Goal: Task Accomplishment & Management: Manage account settings

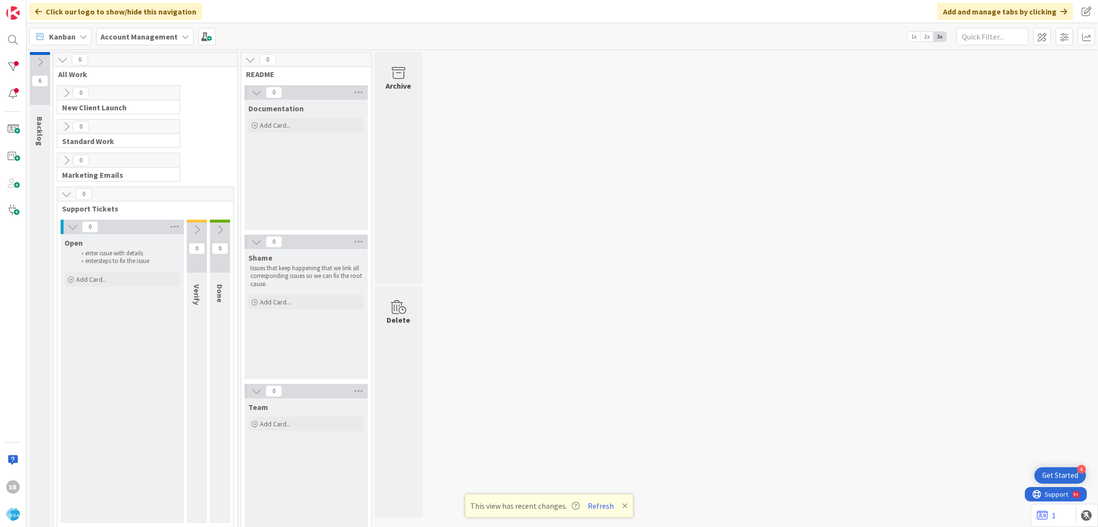
click at [4, 50] on div "SB" at bounding box center [13, 263] width 26 height 527
click at [15, 46] on div at bounding box center [12, 39] width 19 height 19
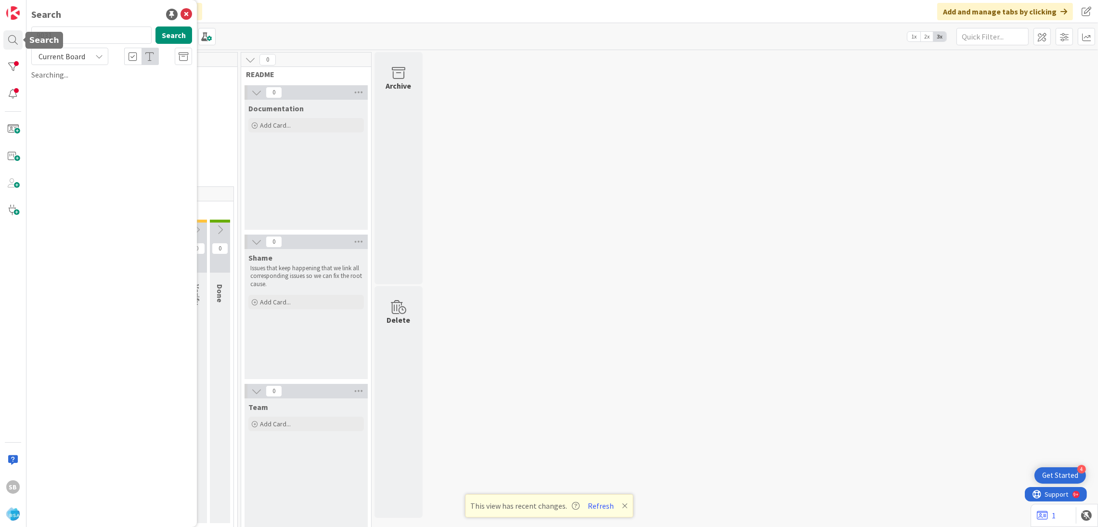
click at [108, 83] on div "Search 9031 Search Current Board Searching..." at bounding box center [111, 263] width 170 height 527
click at [63, 38] on input "9031" at bounding box center [91, 34] width 120 height 17
type input "9041"
click at [100, 78] on b "Account Management ›" at bounding box center [76, 75] width 62 height 7
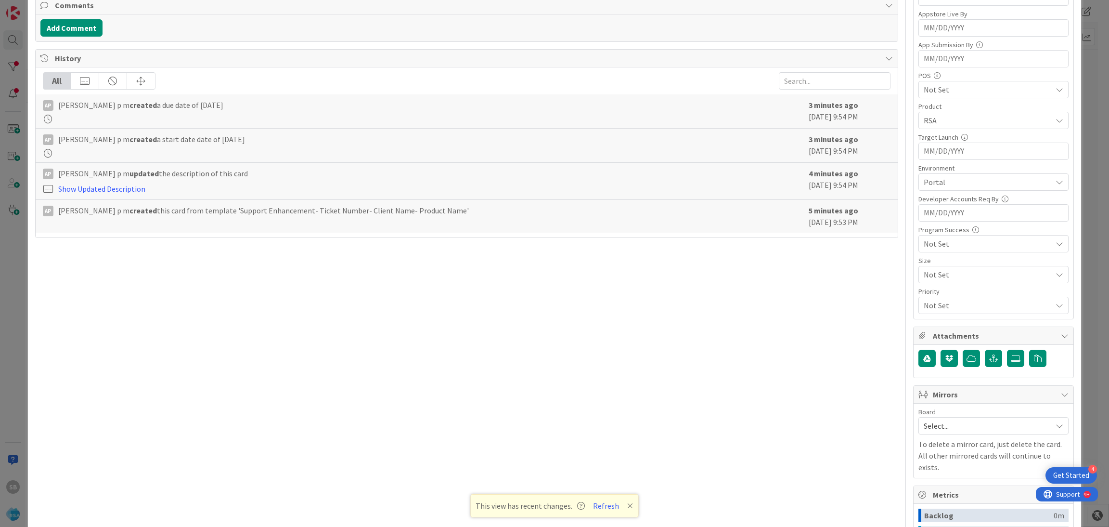
click at [954, 428] on span "Select..." at bounding box center [985, 425] width 123 height 13
click at [942, 482] on link "Software Development" at bounding box center [993, 488] width 149 height 17
click at [942, 482] on div "Select Owner" at bounding box center [994, 487] width 150 height 17
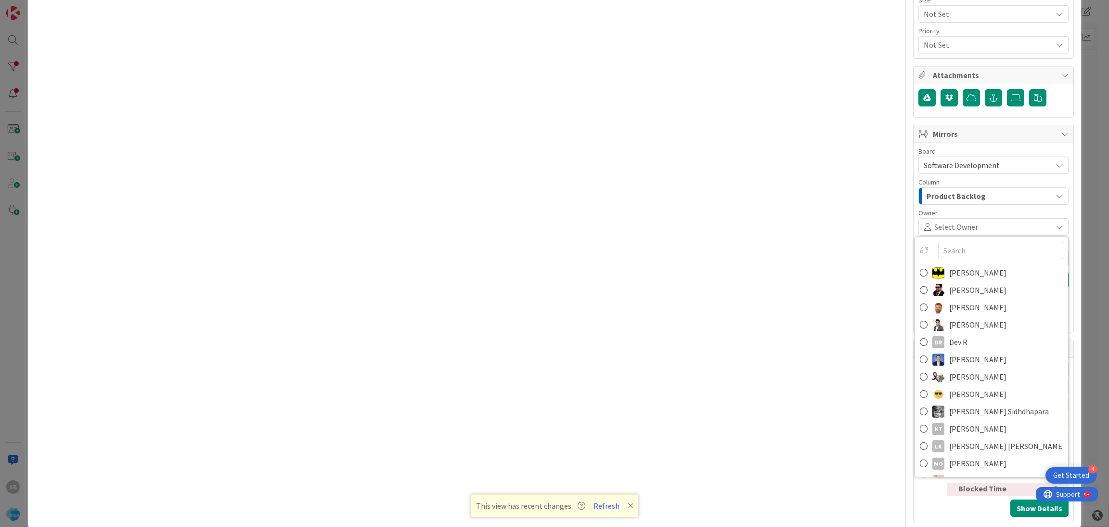
scroll to position [520, 0]
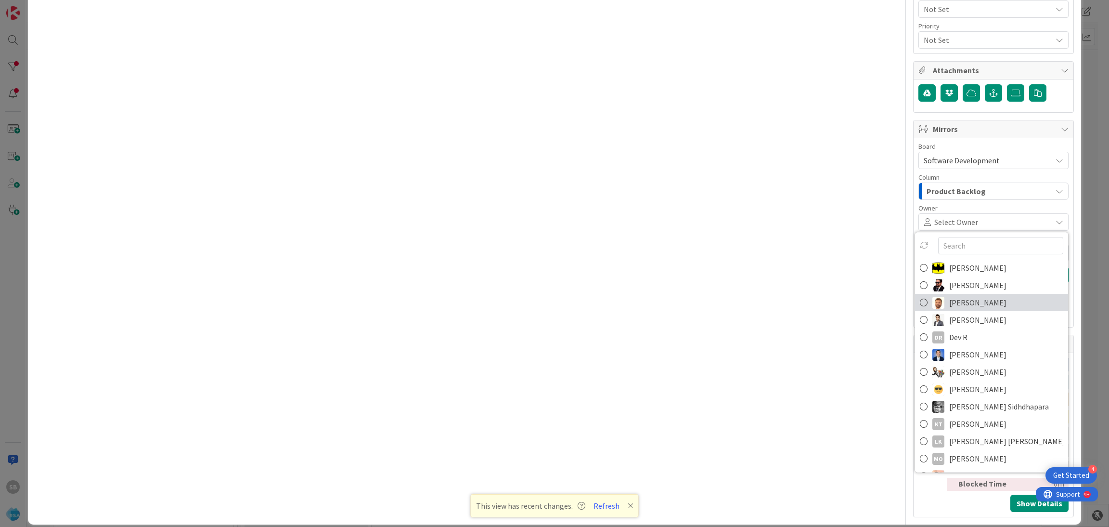
click at [982, 310] on link "[PERSON_NAME]" at bounding box center [991, 302] width 153 height 17
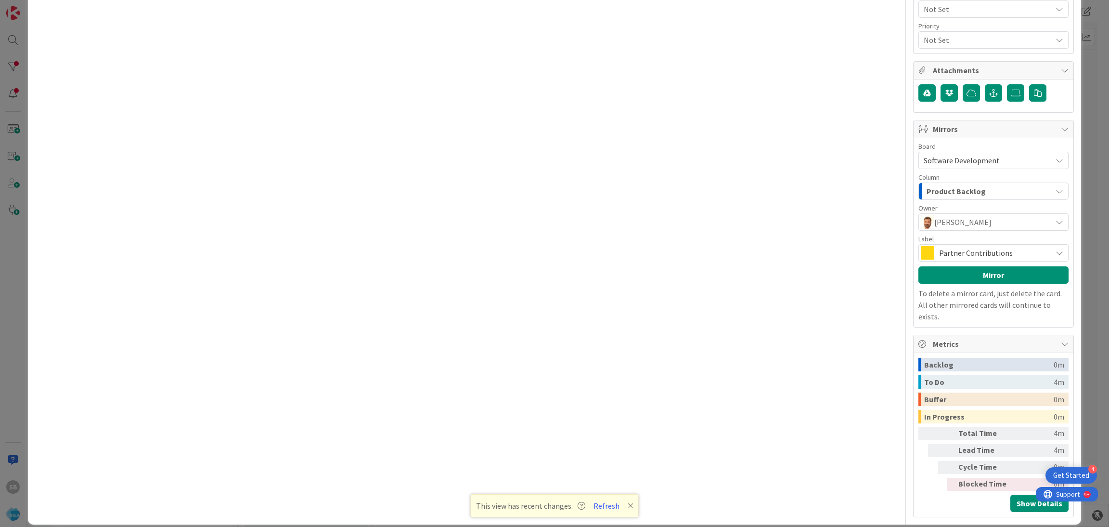
click at [935, 261] on div "Partner Contributions" at bounding box center [994, 252] width 150 height 17
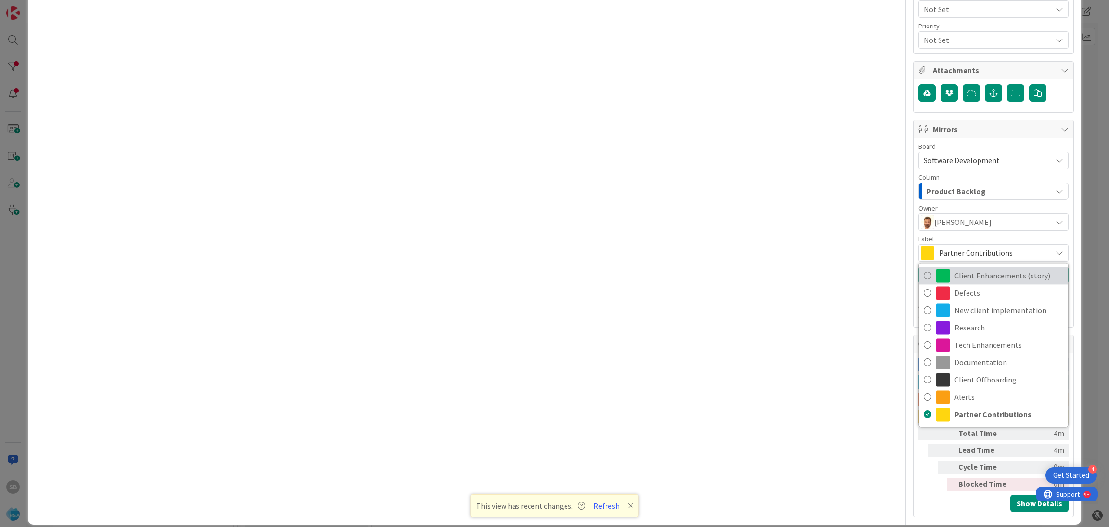
click at [955, 272] on span "Client Enhancements (story)" at bounding box center [1009, 275] width 109 height 14
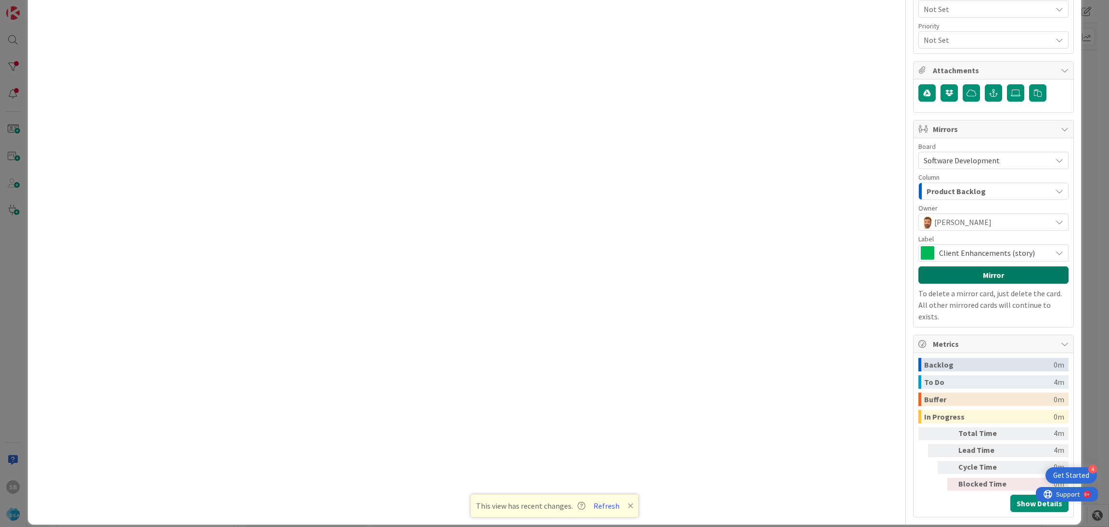
click at [945, 272] on button "Mirror" at bounding box center [994, 274] width 150 height 17
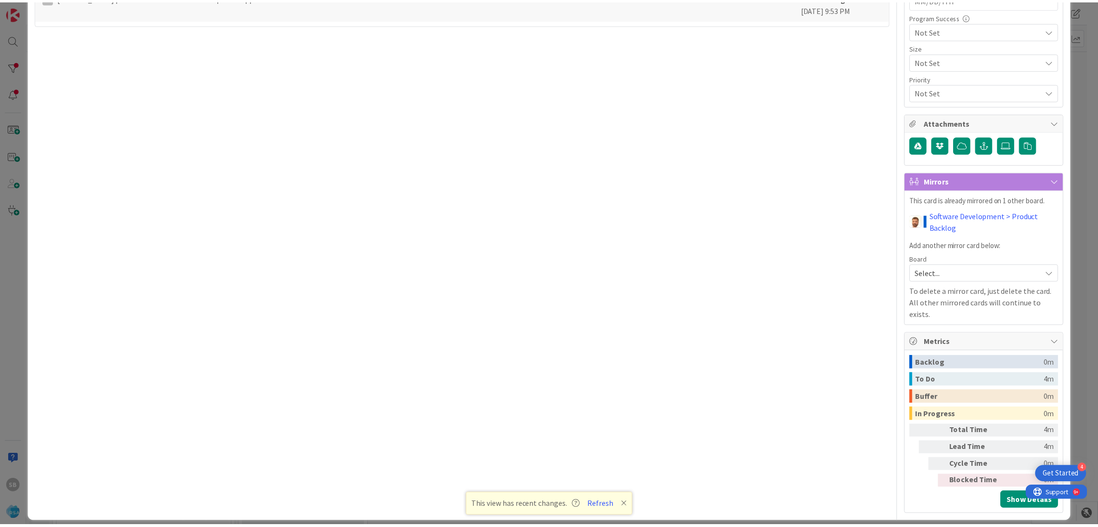
scroll to position [7, 0]
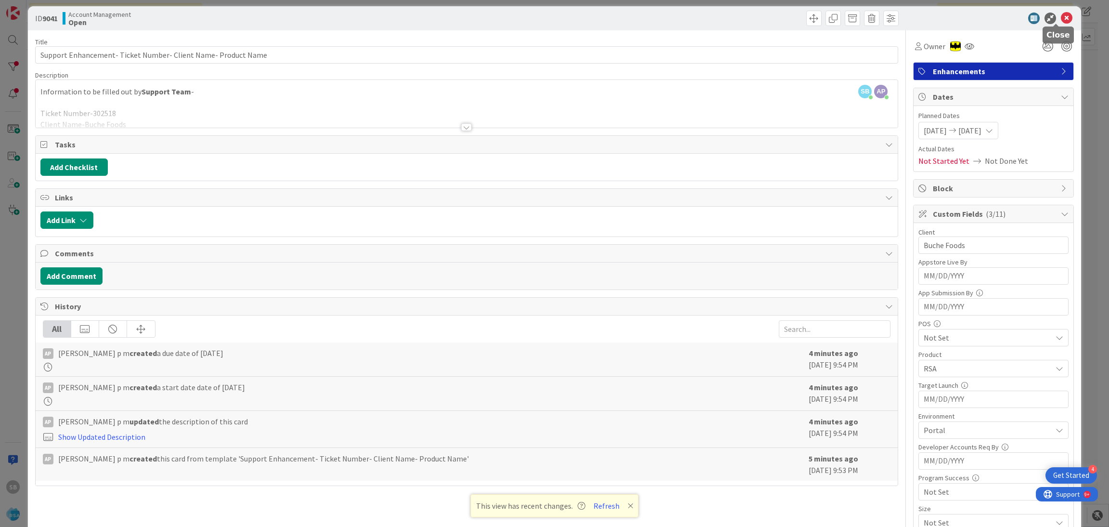
click at [1061, 20] on icon at bounding box center [1067, 19] width 12 height 12
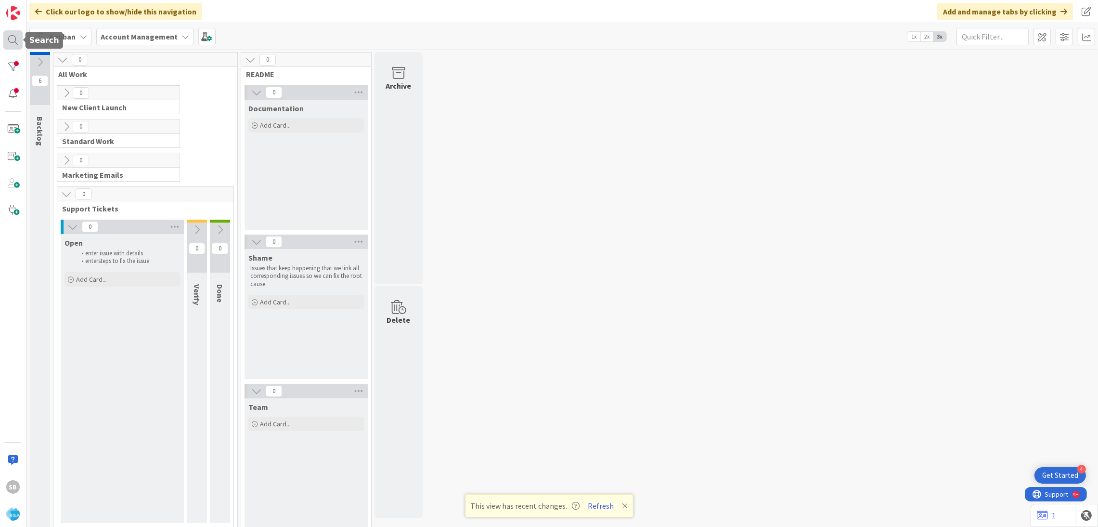
click at [15, 37] on div at bounding box center [12, 39] width 19 height 19
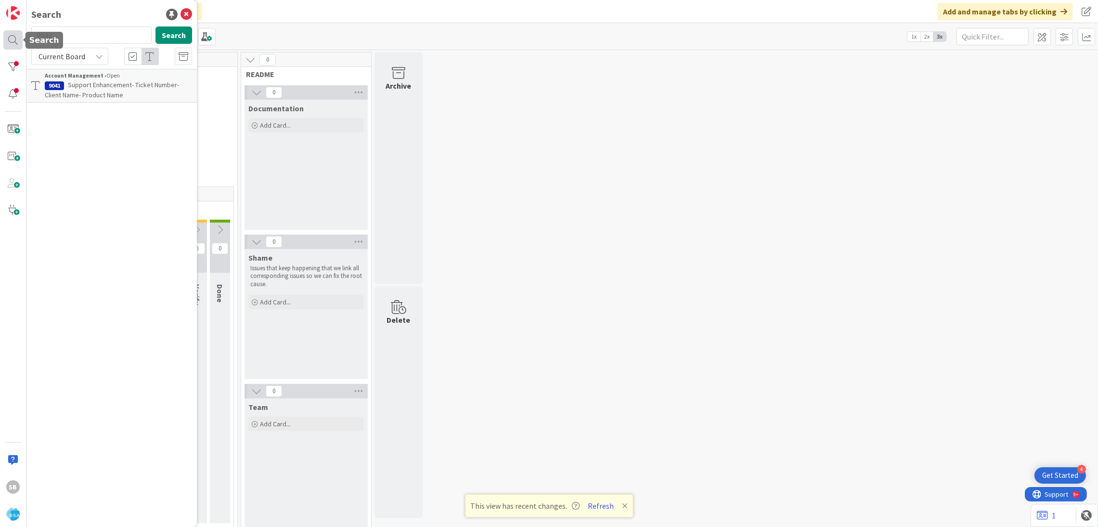
type input "9042"
click at [67, 56] on span "Current Board" at bounding box center [62, 57] width 47 height 10
click at [78, 105] on div "Current Board All Boards" at bounding box center [86, 87] width 111 height 43
click at [153, 82] on span "Support Defect- 302543- [PERSON_NAME]- RSA" at bounding box center [116, 89] width 143 height 19
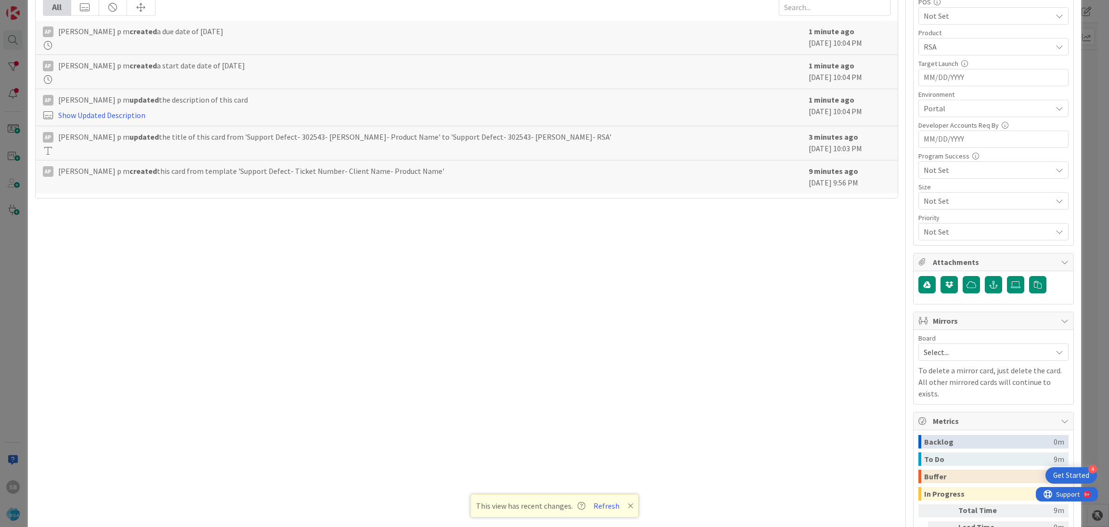
click at [950, 358] on span "Select..." at bounding box center [985, 351] width 123 height 13
click at [936, 422] on span "Software Development" at bounding box center [999, 414] width 127 height 14
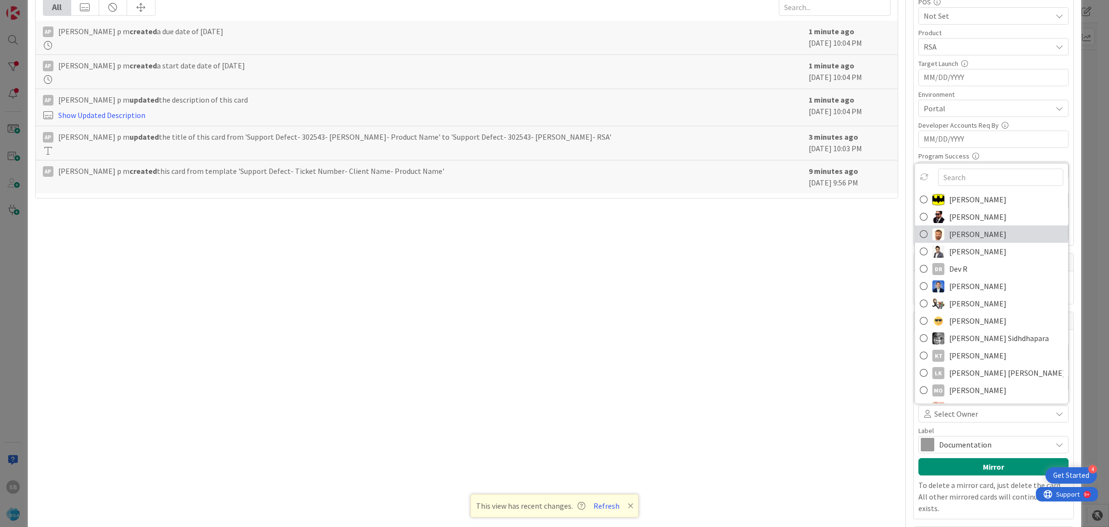
click at [971, 239] on span "[PERSON_NAME]" at bounding box center [977, 234] width 57 height 14
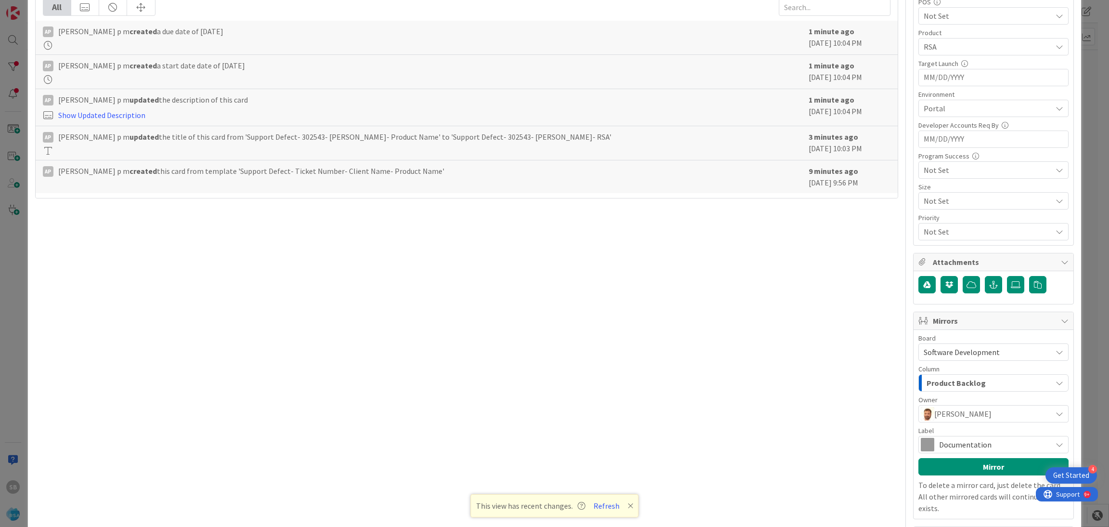
click at [945, 444] on span "Documentation" at bounding box center [993, 444] width 108 height 13
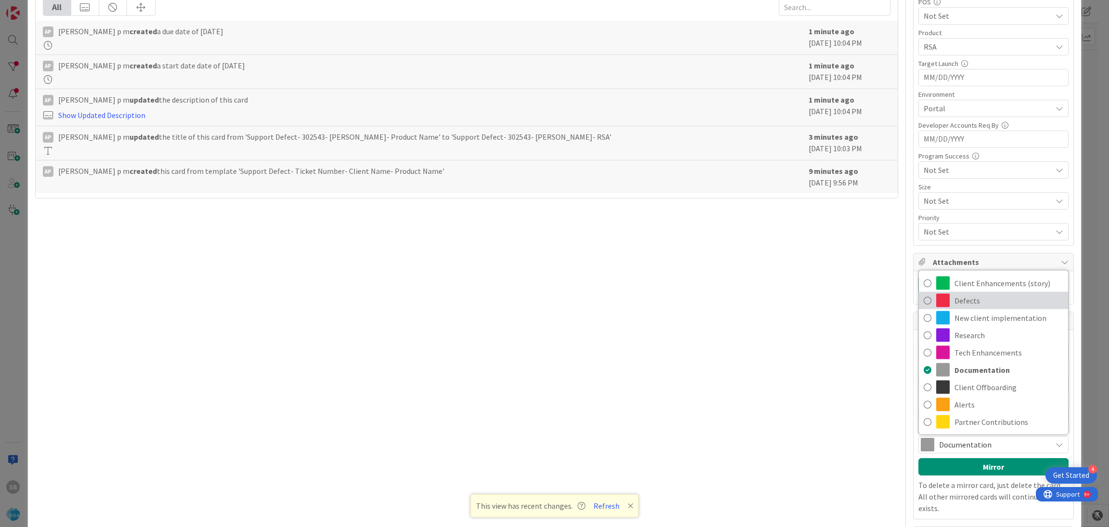
click at [955, 300] on span "Defects" at bounding box center [1009, 300] width 109 height 14
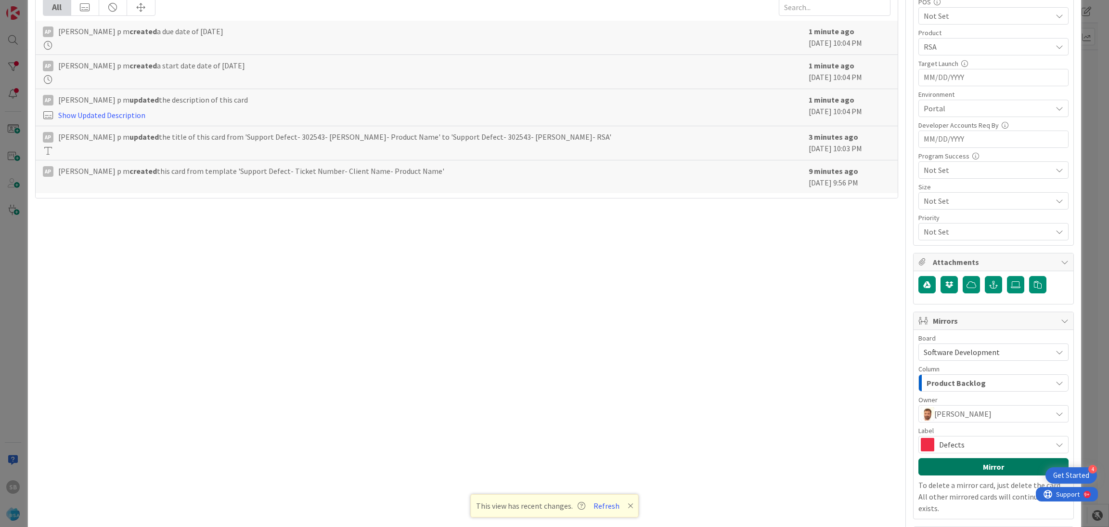
click at [969, 466] on button "Mirror" at bounding box center [994, 466] width 150 height 17
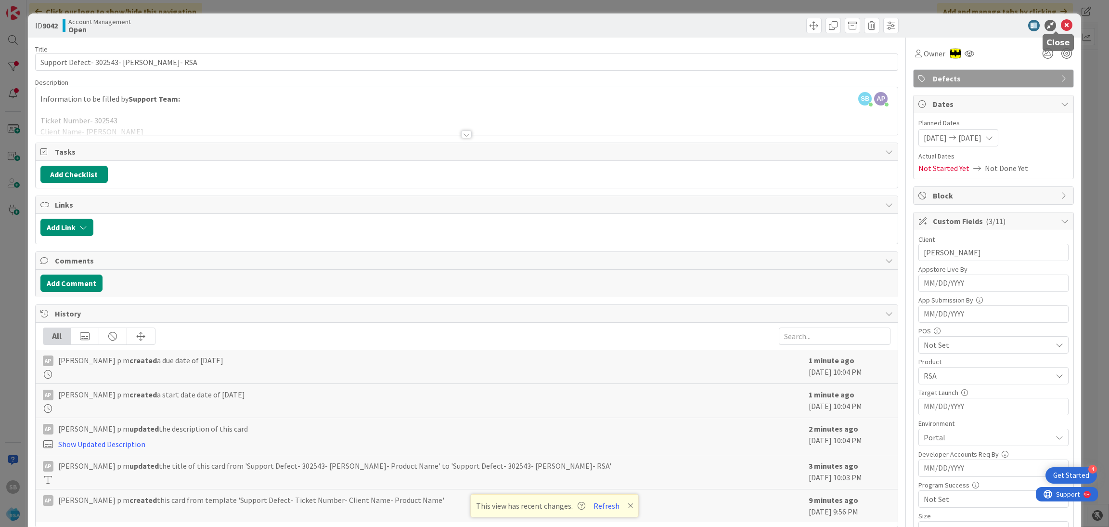
click at [1061, 21] on icon at bounding box center [1067, 26] width 12 height 12
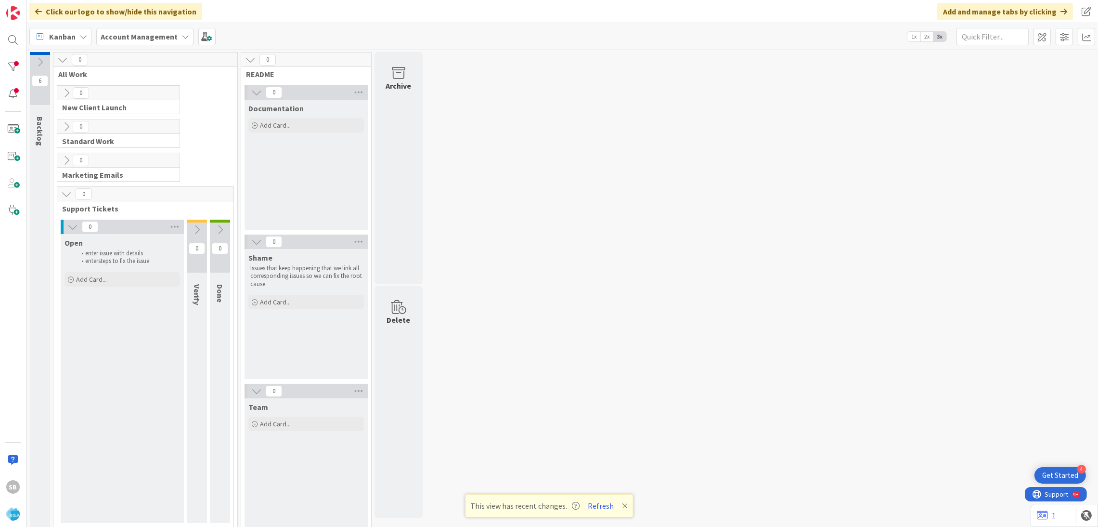
click at [100, 271] on div "Open enter issue with details enter steps to fix the issue Add Card... Template…" at bounding box center [122, 261] width 123 height 54
click at [97, 274] on div "Add Card..." at bounding box center [123, 279] width 116 height 14
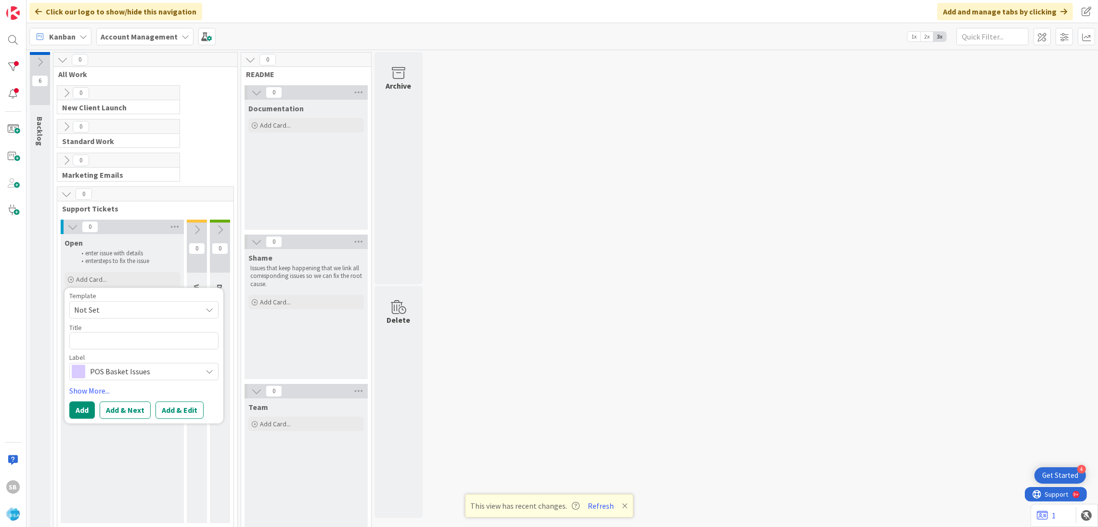
click at [99, 308] on span "Not Set" at bounding box center [134, 309] width 120 height 13
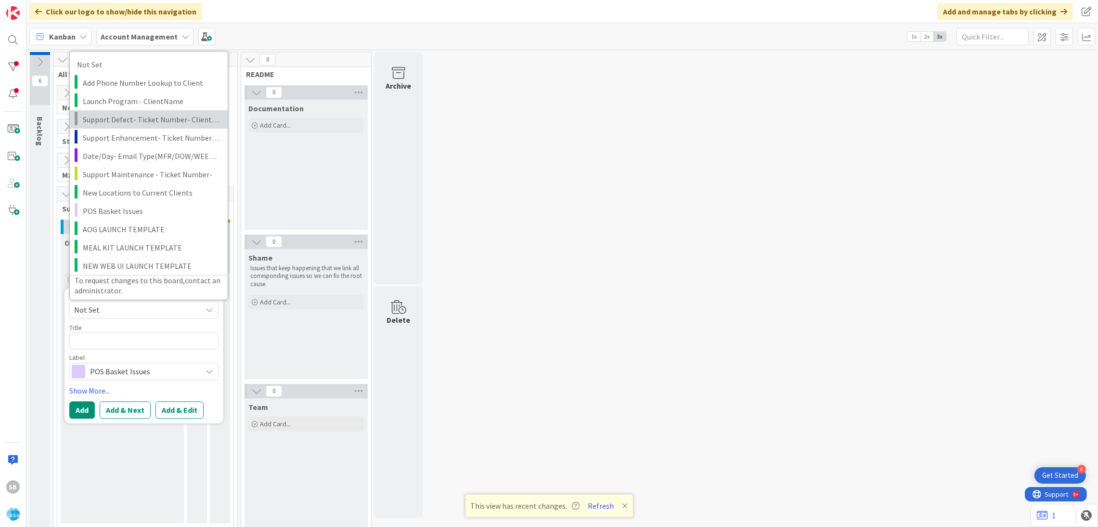
click at [149, 118] on span "Support Defect- Ticket Number- Client Name- Product Name" at bounding box center [152, 119] width 138 height 13
type textarea "x"
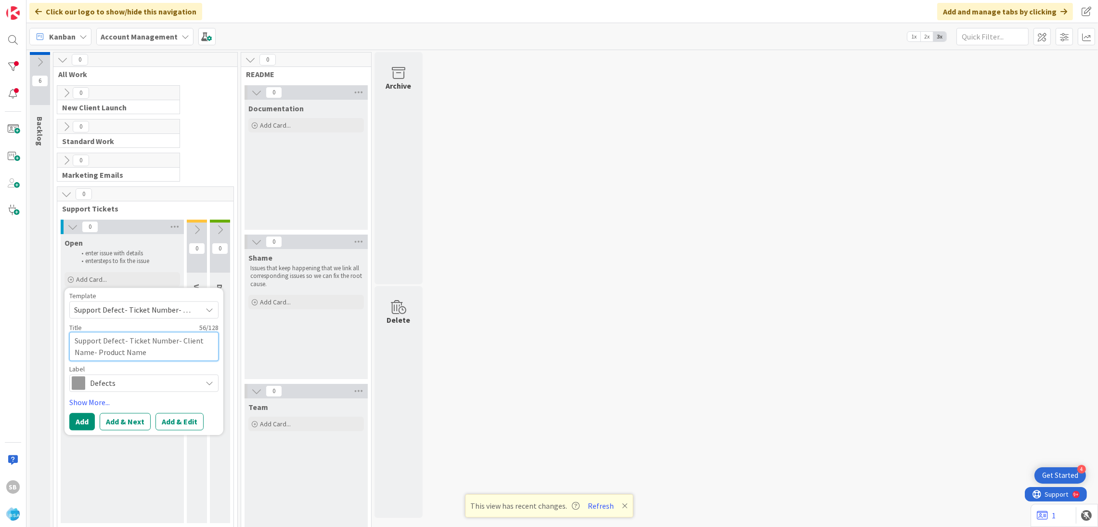
drag, startPoint x: 129, startPoint y: 340, endPoint x: 181, endPoint y: 359, distance: 55.1
click at [181, 359] on textarea "Support Defect- Ticket Number- Client Name- Product Name" at bounding box center [143, 346] width 149 height 29
type textarea "Support Defect-"
type textarea "x"
paste textarea "302552"
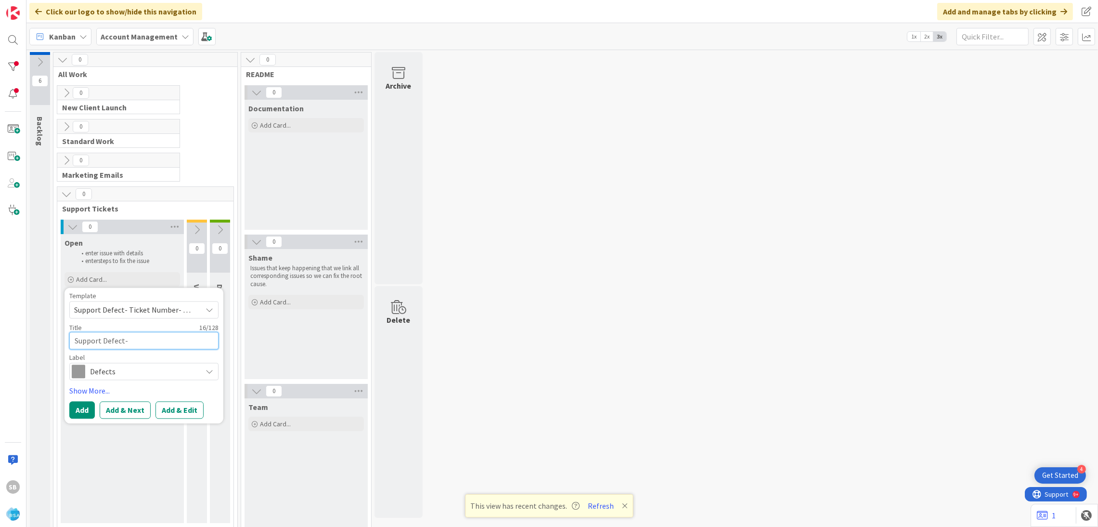
type textarea "Support Defect- 302552"
type textarea "x"
type textarea "Support Defect- 302552"
type textarea "x"
type textarea "Support Defect- 302552 ="
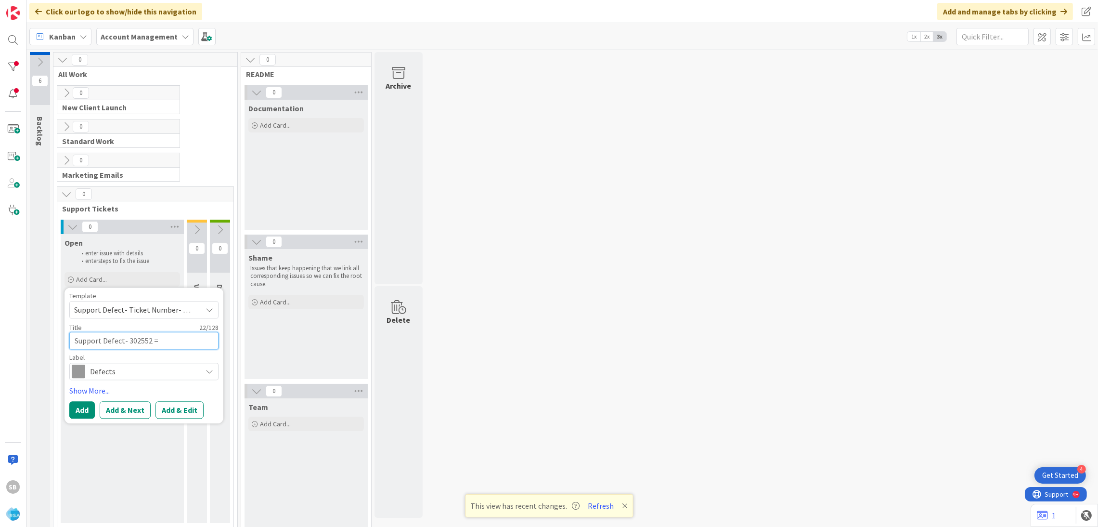
type textarea "x"
type textarea "Support Defect- 302552"
type textarea "x"
type textarea "Support Defect- 302552"
type textarea "x"
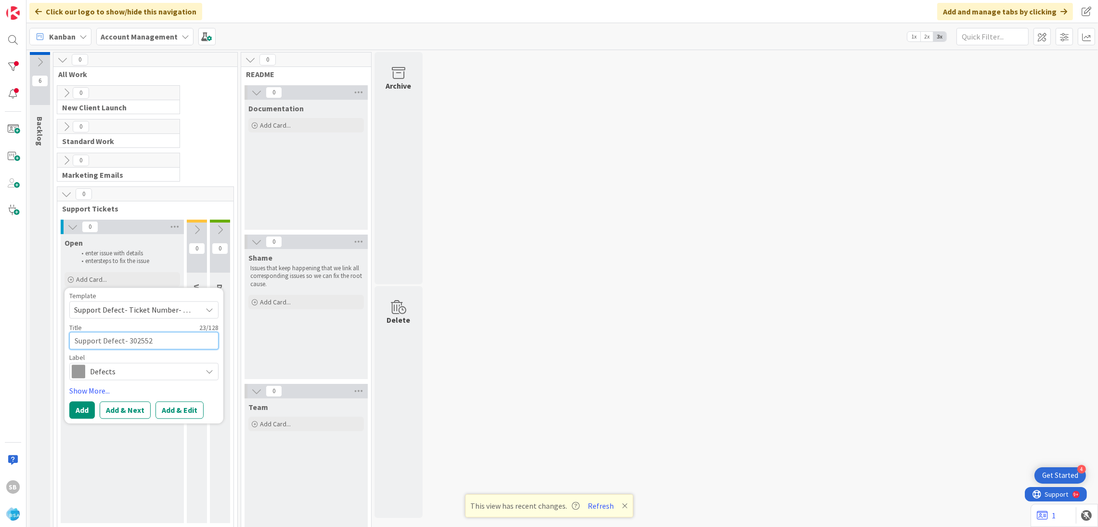
type textarea "Support Defect- 302552-"
type textarea "x"
type textarea "Support Defect- 302552-"
type textarea "x"
paste textarea "WM Grocery"
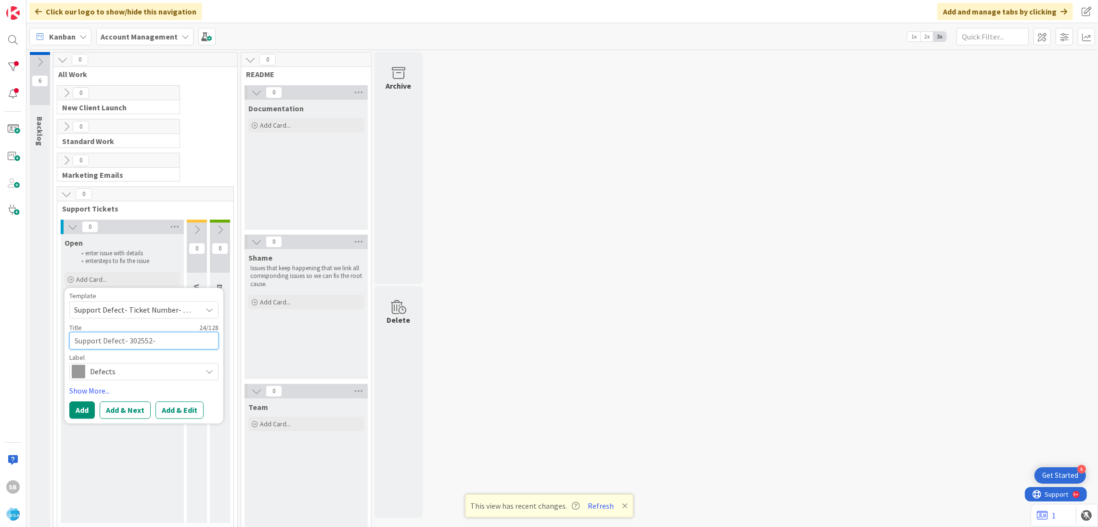
type textarea "Support Defect- 302552- WM Grocery"
type textarea "x"
type textarea "Support Defect- 302552- WM Grocery"
type textarea "x"
type textarea "Support Defect- 302552- WM Grocery -"
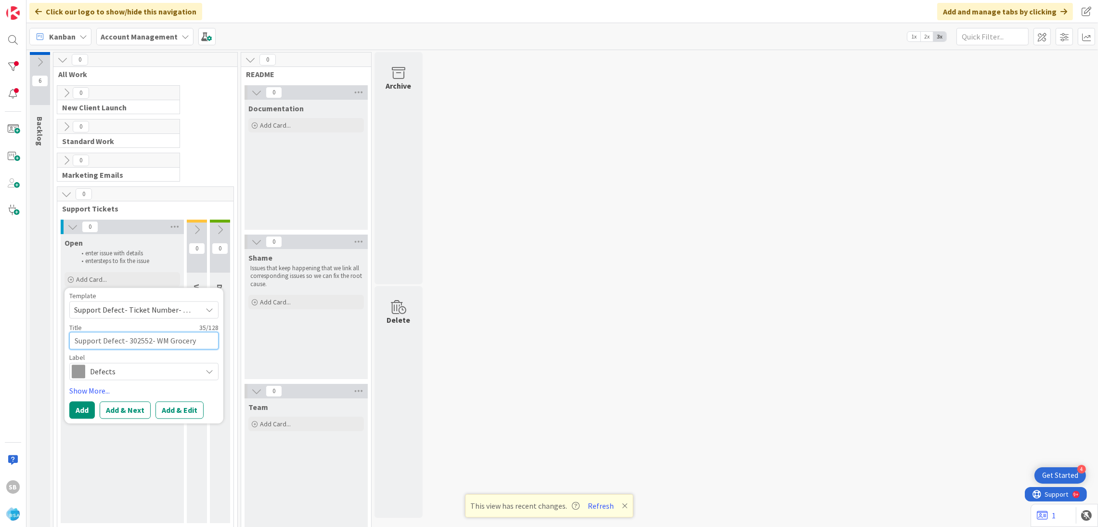
type textarea "x"
type textarea "Support Defect- 302552- WM Grocery -"
type textarea "x"
paste textarea "Undefined - search filters changes we have made to API"
type textarea "Support Defect- 302552- WM Grocery - Undefined - search filters changes we have…"
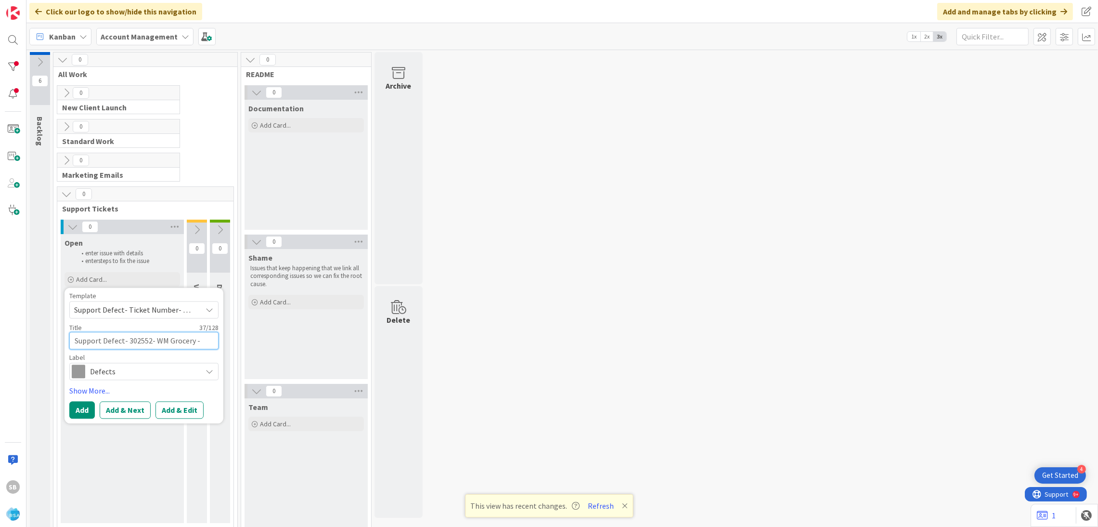
type textarea "x"
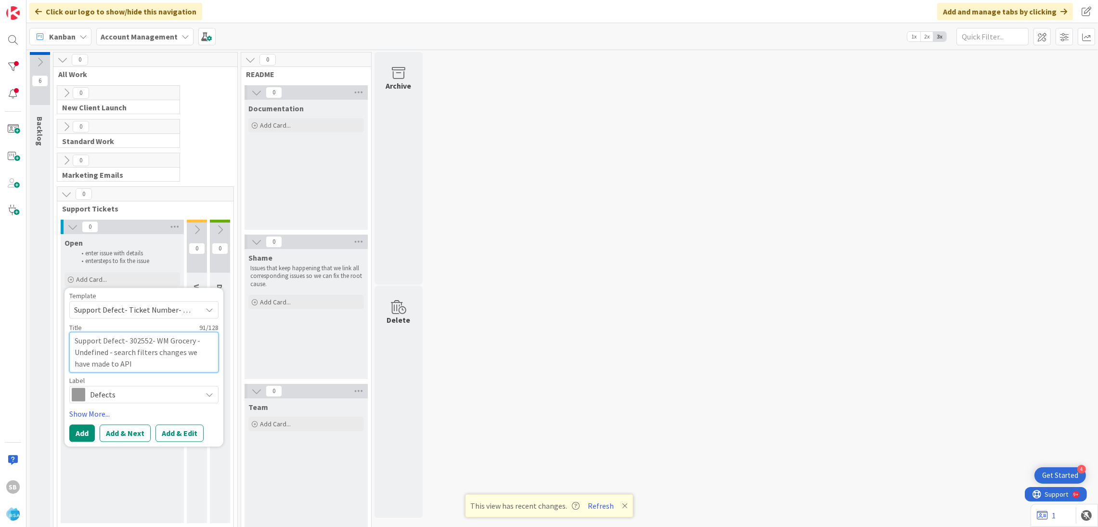
type textarea "Support Defect- 302552- WM Grocery - Undefined - search filters changes we have…"
type textarea "x"
type textarea "Support Defect- 302552- WM Grocery - Undefined - search filters changes we have…"
type textarea "x"
type textarea "Support Defect- 302552- WM Grocery - Undefined - search filters changes we have…"
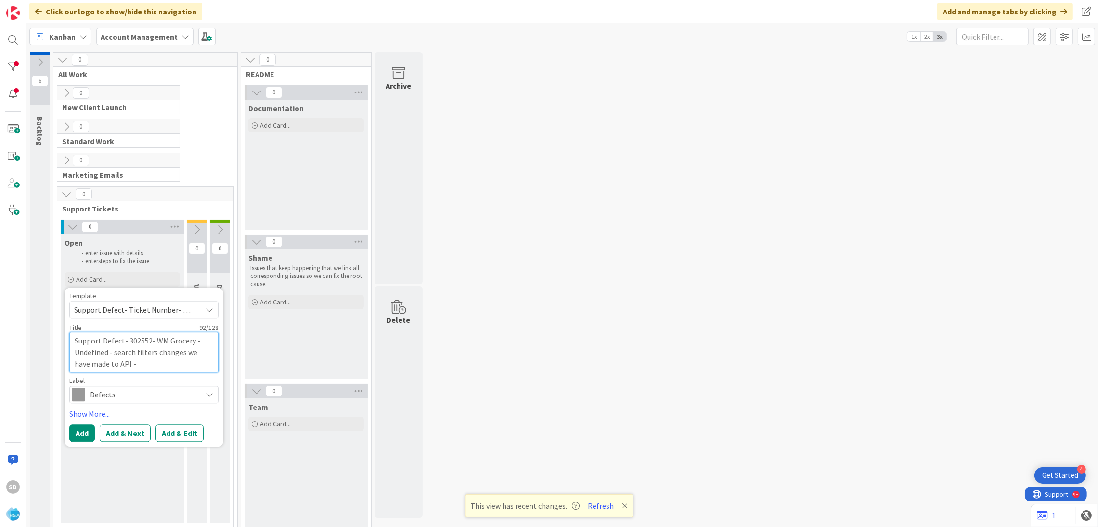
type textarea "x"
type textarea "Support Defect- 302552- WM Grocery - Undefined - search filters changes we have…"
type textarea "x"
type textarea "Support Defect- 302552- WM Grocery - Undefined - search filters changes we have…"
type textarea "x"
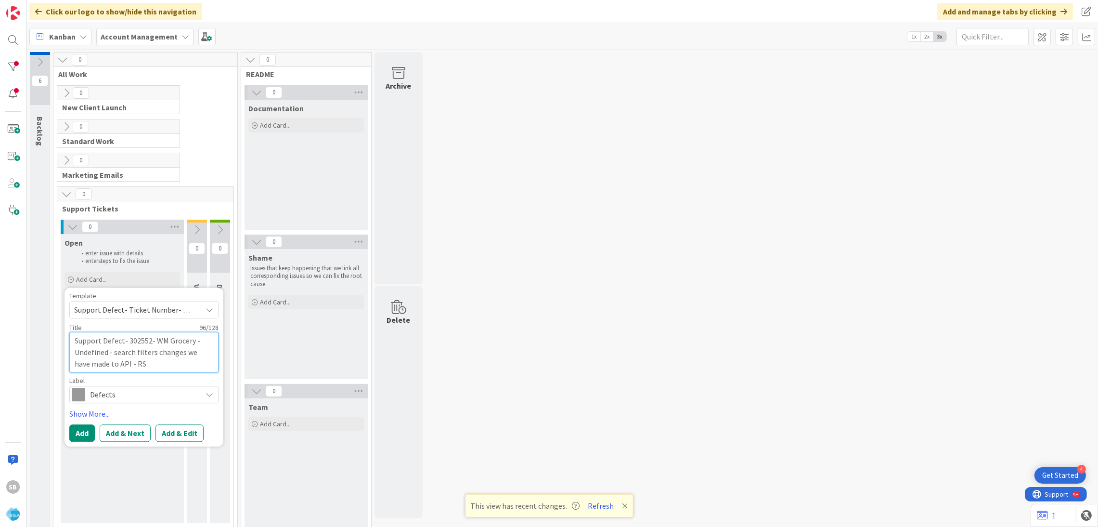
type textarea "Support Defect- 302552- WM Grocery - Undefined - search filters changes we have…"
type textarea "x"
type textarea "Support Defect- 302552- WM Grocery - Undefined - search filters changes we have…"
click at [180, 431] on button "Add & Edit" at bounding box center [180, 432] width 48 height 17
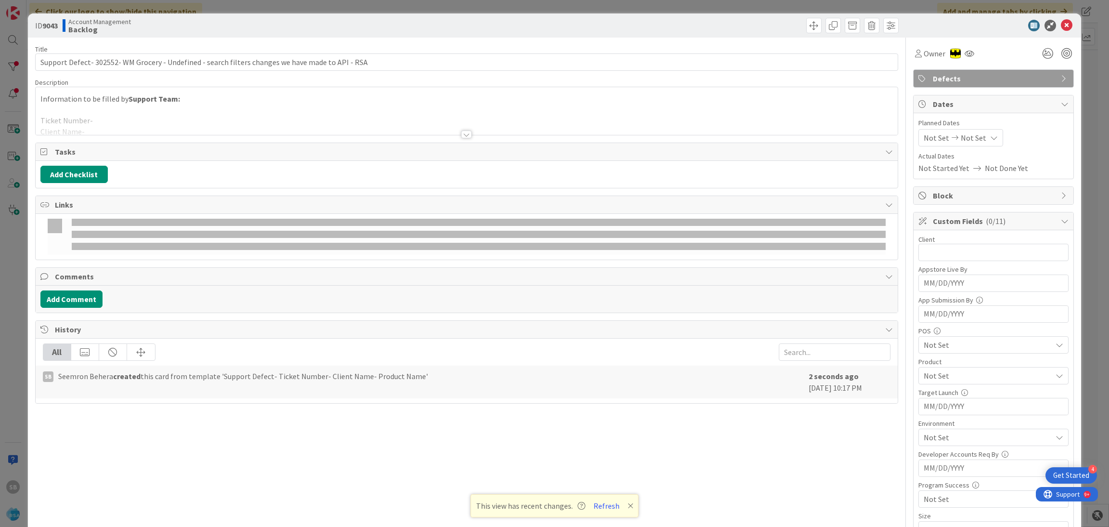
click at [114, 167] on div "Add Checklist" at bounding box center [466, 174] width 853 height 17
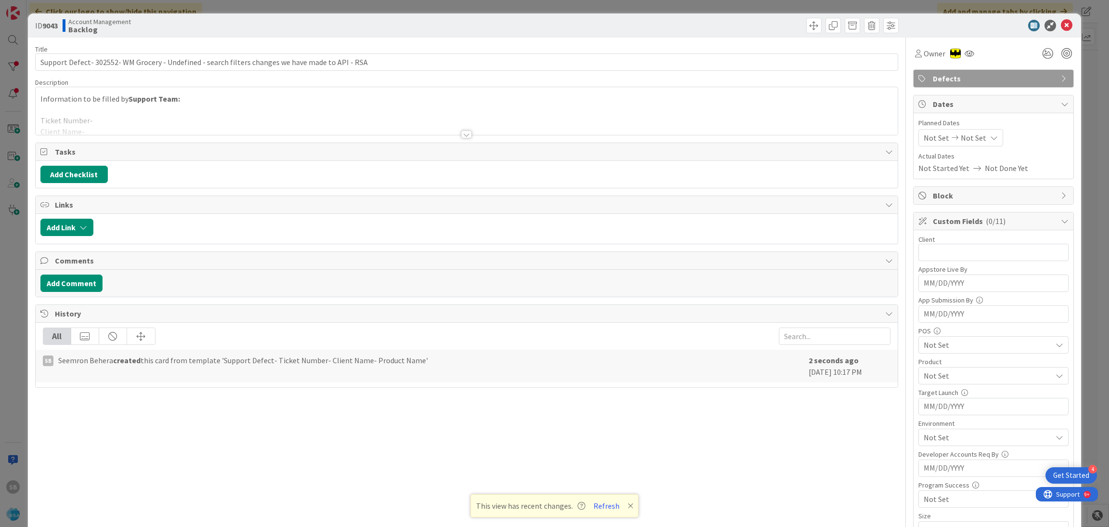
click at [89, 127] on div at bounding box center [467, 122] width 863 height 25
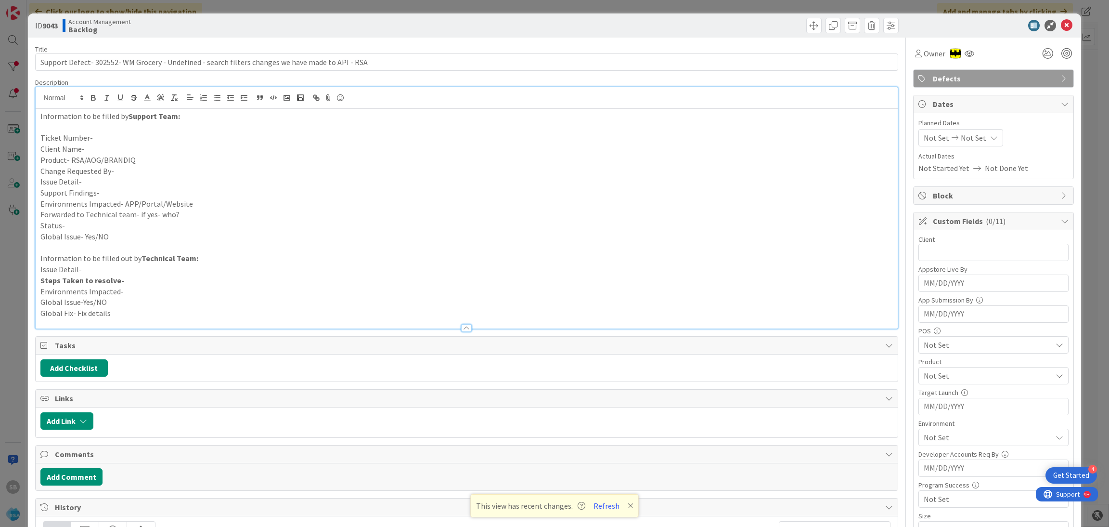
click at [91, 129] on p at bounding box center [466, 127] width 853 height 11
click at [96, 132] on p "Ticket Number-" at bounding box center [466, 137] width 853 height 11
click at [93, 151] on p "Client Name-" at bounding box center [466, 148] width 853 height 11
click at [169, 160] on p "Product- RSA/AOG/BRANDIQ" at bounding box center [466, 160] width 853 height 11
click at [156, 166] on p "Change Requested By-" at bounding box center [466, 171] width 853 height 11
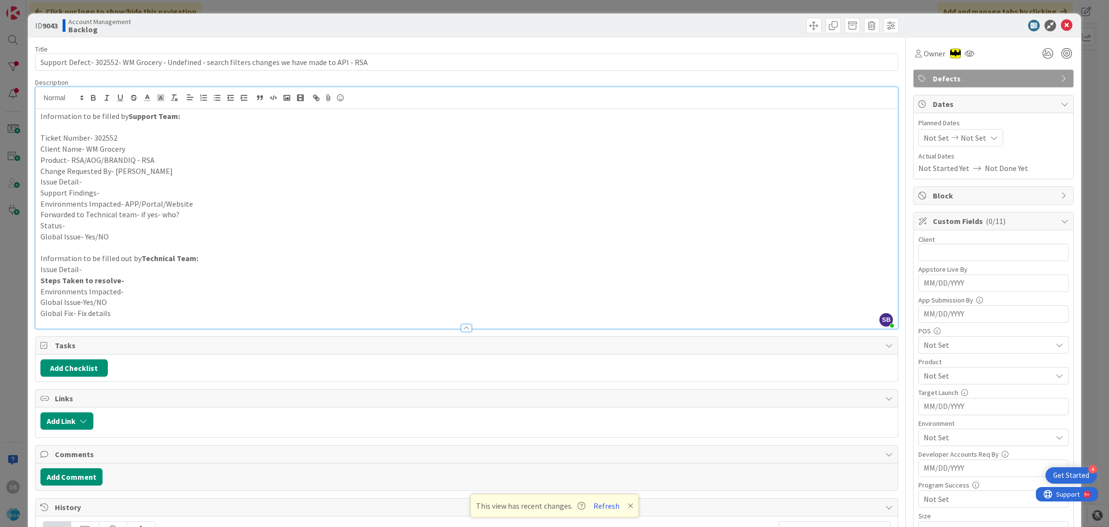
click at [128, 170] on p "Change Requested By- [PERSON_NAME]" at bounding box center [466, 171] width 853 height 11
click at [156, 180] on p "Issue Detail-" at bounding box center [466, 181] width 853 height 11
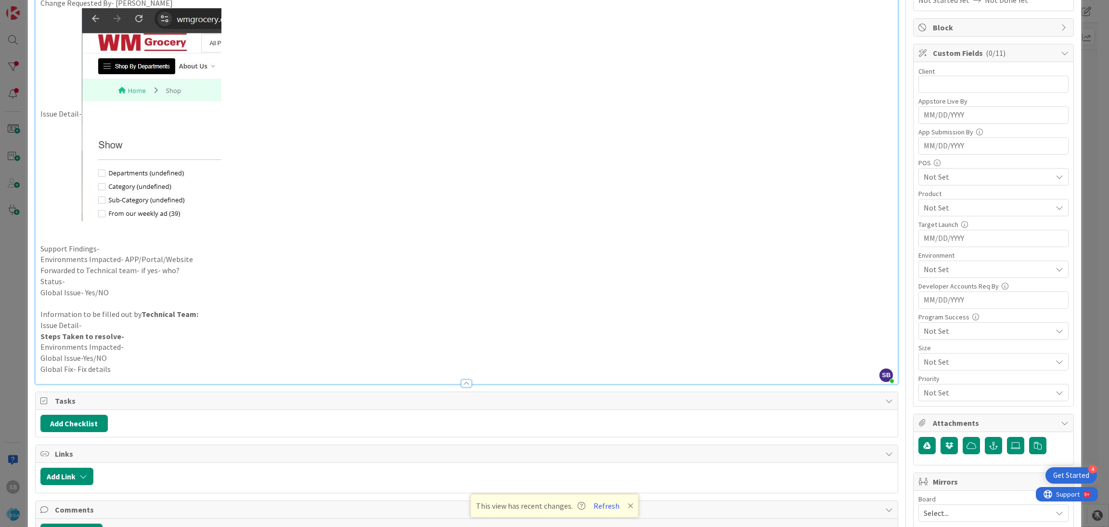
scroll to position [166, 0]
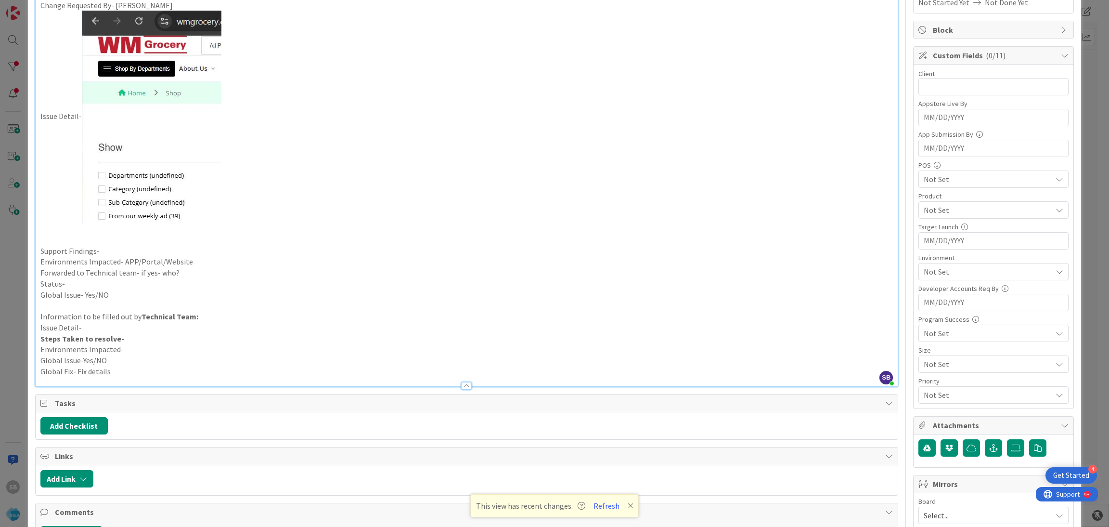
click at [119, 248] on p "Support Findings-" at bounding box center [466, 251] width 853 height 11
click at [121, 243] on p at bounding box center [466, 239] width 853 height 11
click at [120, 244] on p at bounding box center [466, 239] width 853 height 11
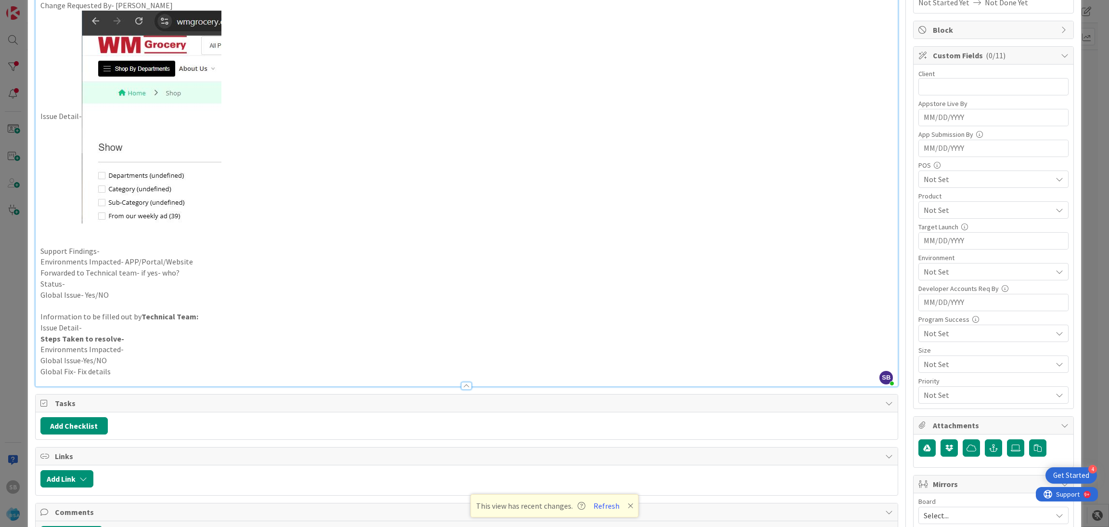
click at [107, 249] on p "Support Findings-" at bounding box center [466, 251] width 853 height 11
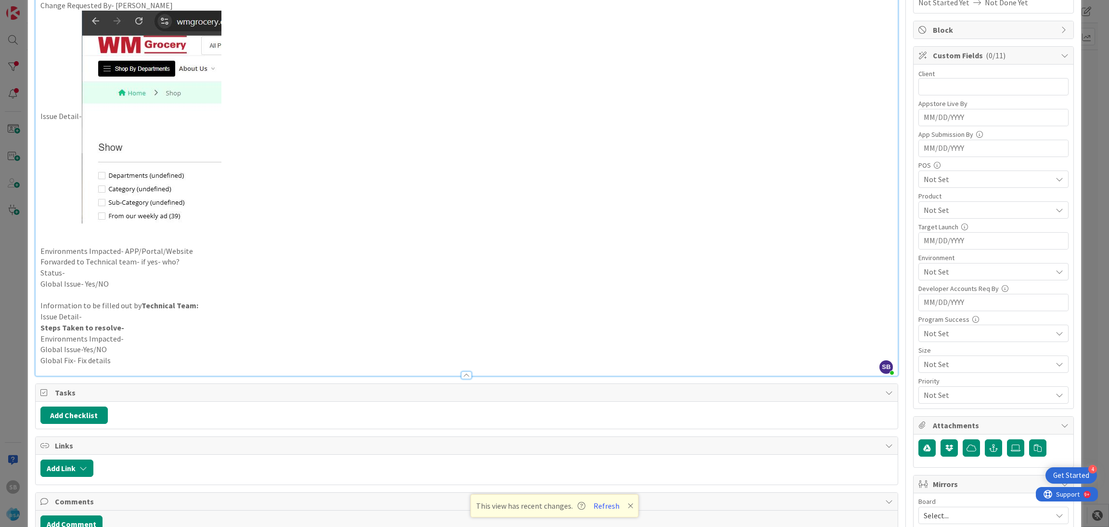
click at [214, 248] on p "Environments Impacted- APP/Portal/Website" at bounding box center [466, 251] width 853 height 11
click at [186, 260] on p "Forwarded to Technical team- if yes- who?" at bounding box center [466, 261] width 853 height 11
click at [149, 271] on p "Status-" at bounding box center [466, 272] width 853 height 11
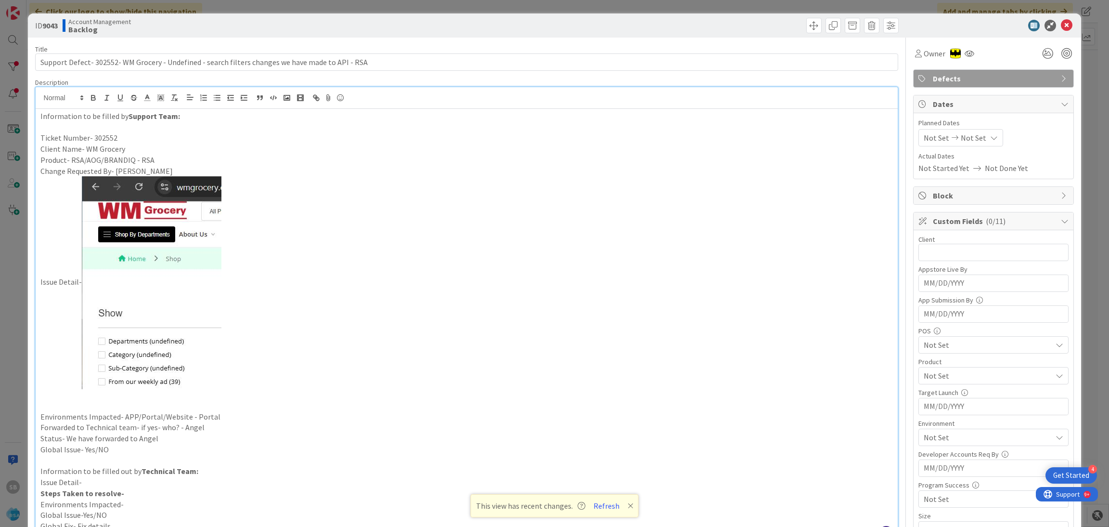
click at [926, 129] on div "Not Set Not Set" at bounding box center [961, 137] width 85 height 17
click at [953, 254] on td "18" at bounding box center [957, 258] width 19 height 18
type input "[DATE]"
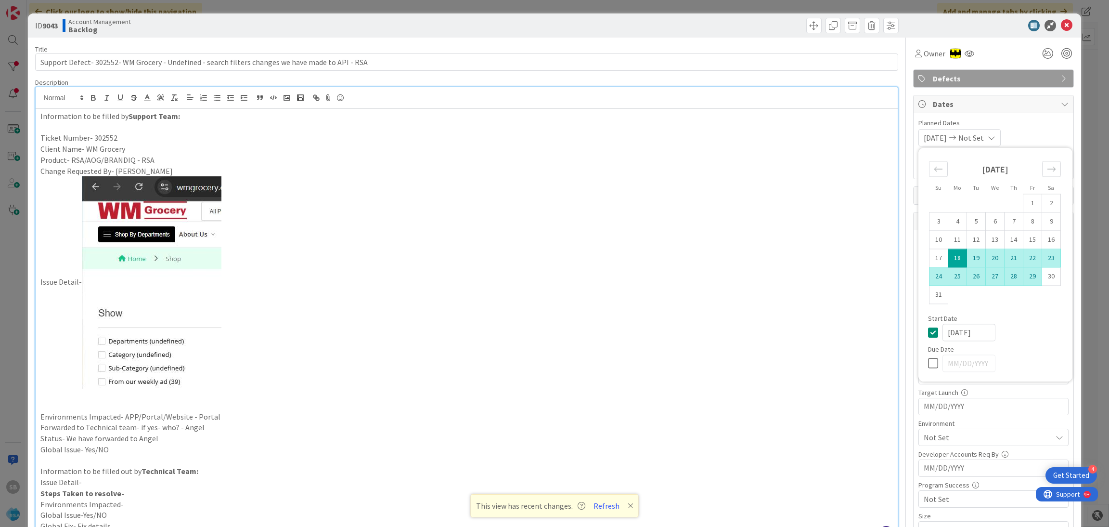
click at [1025, 275] on td "29" at bounding box center [1033, 276] width 19 height 18
type input "[DATE]"
click at [1029, 125] on span "Planned Dates" at bounding box center [994, 123] width 150 height 10
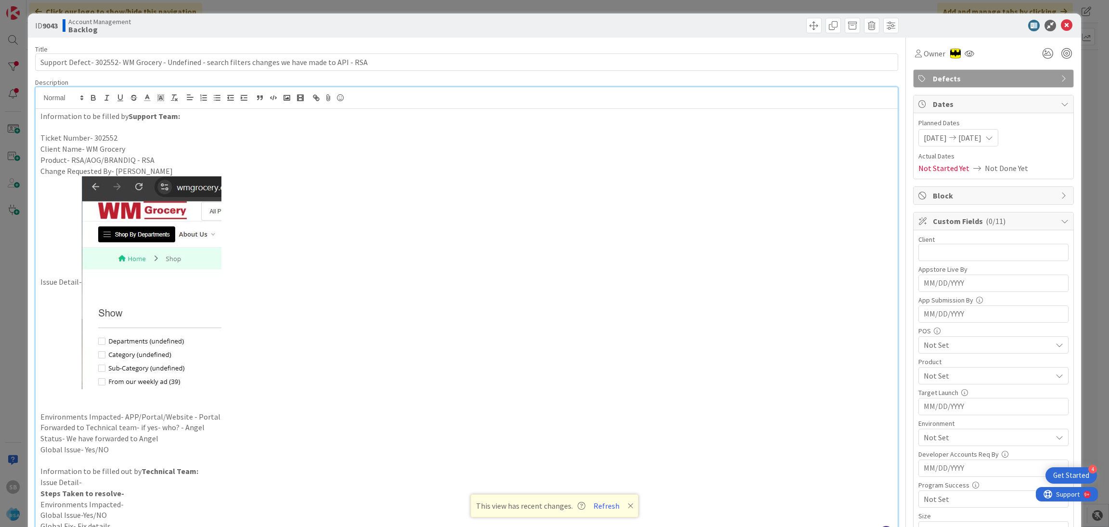
click at [928, 266] on div "Appstore Live By" at bounding box center [994, 269] width 150 height 7
click at [921, 257] on input "text" at bounding box center [994, 252] width 150 height 17
type input "WM Grocery"
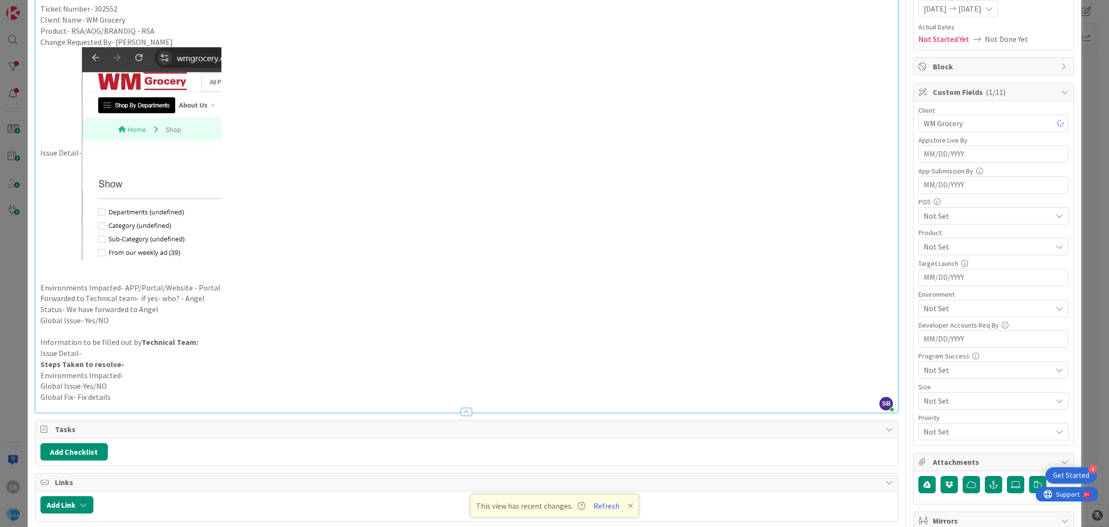
scroll to position [133, 0]
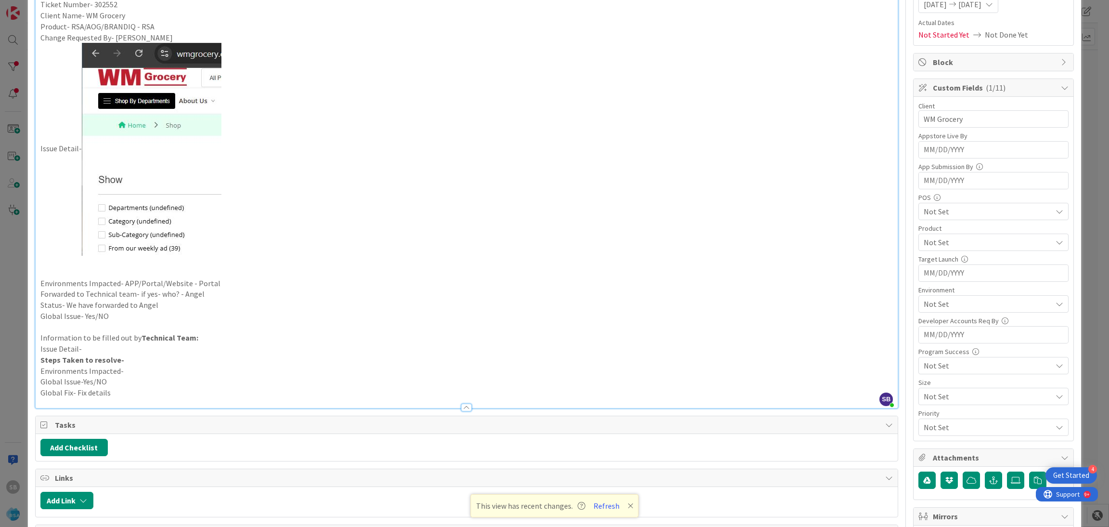
click at [931, 220] on div "Not Set" at bounding box center [994, 211] width 150 height 17
click at [924, 215] on span "Not Set" at bounding box center [988, 212] width 128 height 12
click at [936, 247] on span "Not Set" at bounding box center [988, 242] width 128 height 12
click at [935, 274] on link "AOG" at bounding box center [991, 281] width 153 height 17
click at [933, 267] on span "RSA" at bounding box center [939, 265] width 13 height 14
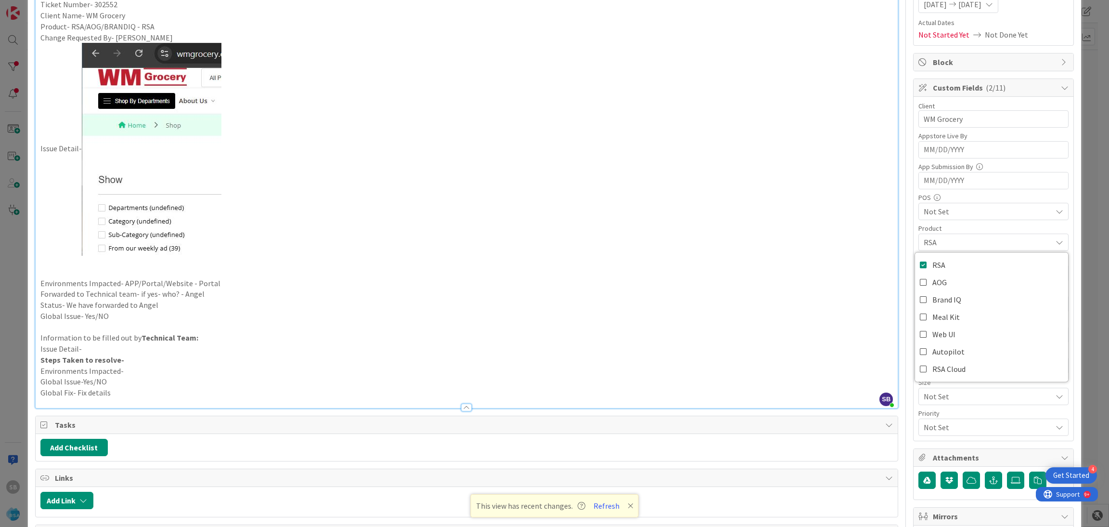
click at [947, 247] on span "RSA" at bounding box center [988, 242] width 128 height 12
click at [934, 303] on span "Not Set" at bounding box center [988, 304] width 128 height 12
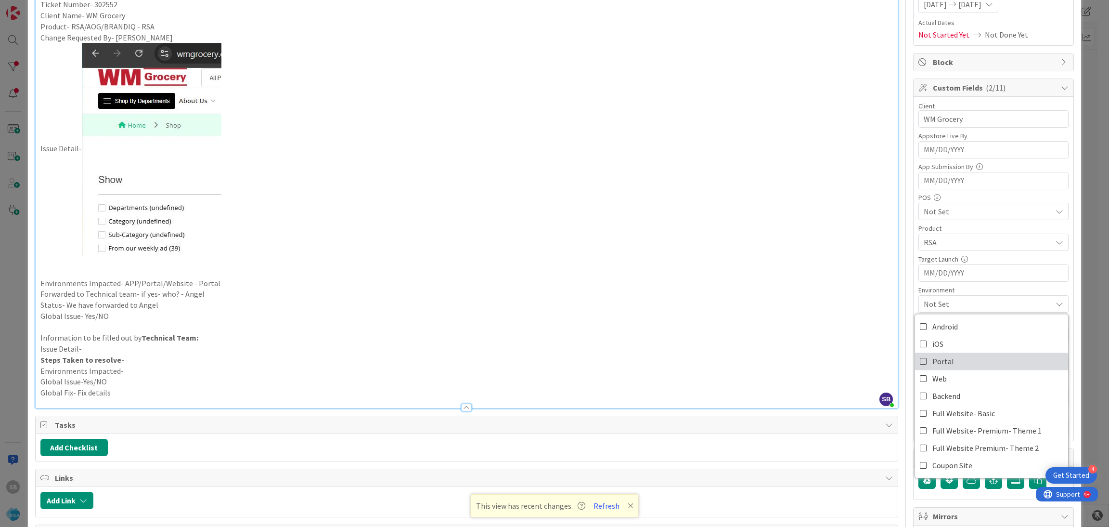
click at [940, 361] on span "Portal" at bounding box center [944, 361] width 22 height 14
click at [955, 304] on span "Portal" at bounding box center [988, 304] width 128 height 12
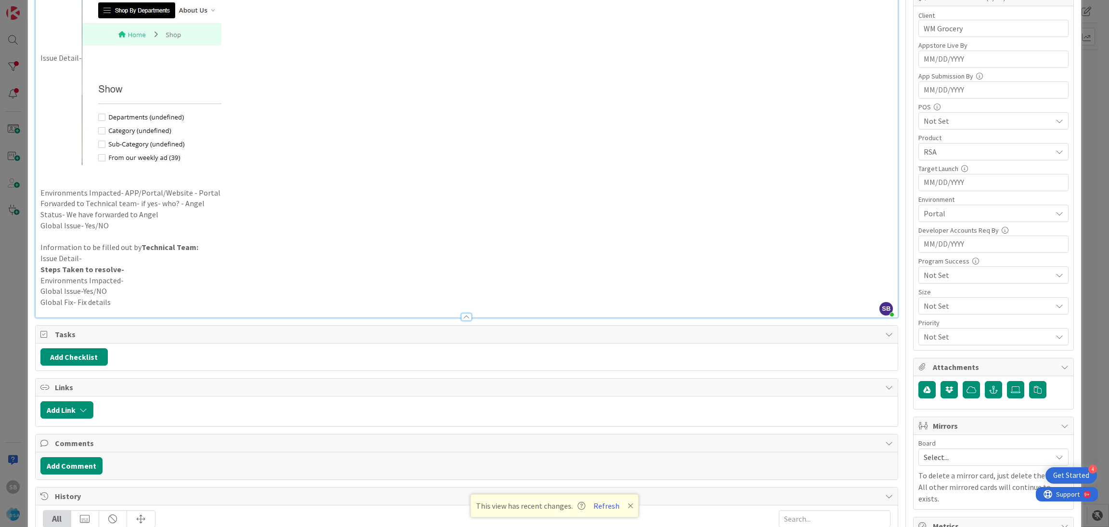
scroll to position [263, 0]
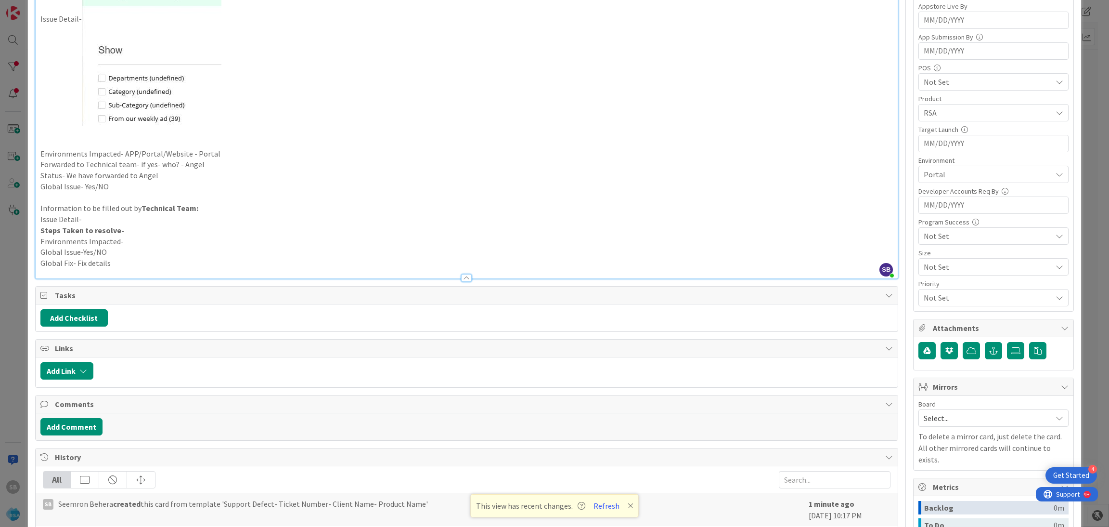
click at [938, 172] on span "Portal" at bounding box center [988, 175] width 128 height 12
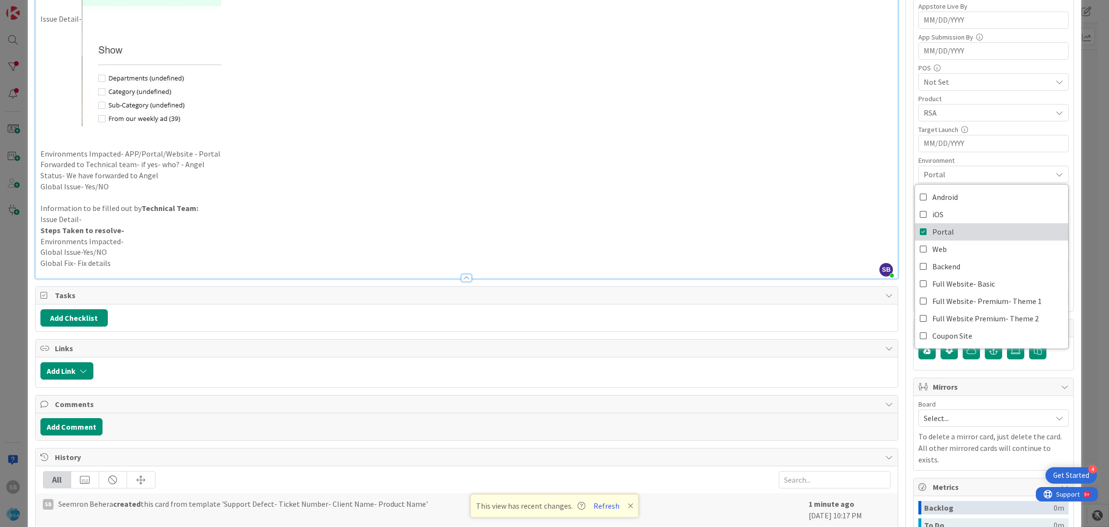
click at [938, 230] on span "Portal" at bounding box center [944, 231] width 22 height 14
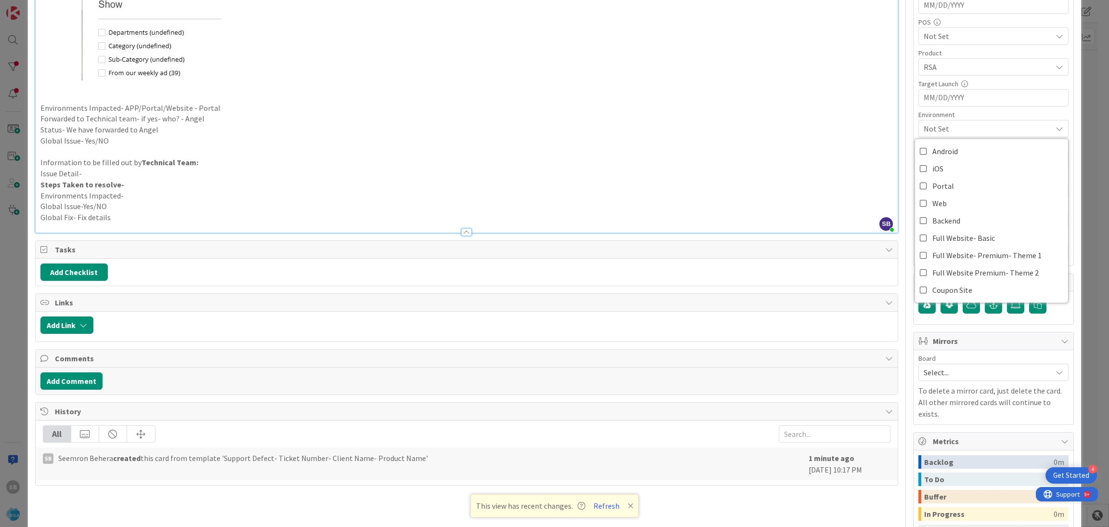
scroll to position [311, 0]
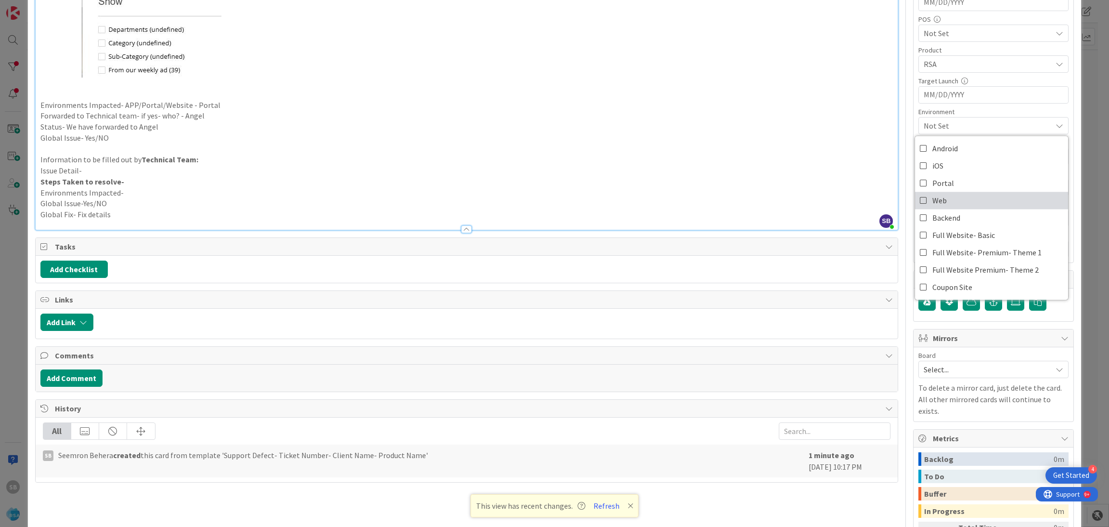
click at [944, 200] on link "Web" at bounding box center [991, 200] width 153 height 17
click at [929, 373] on span "Select..." at bounding box center [985, 369] width 123 height 13
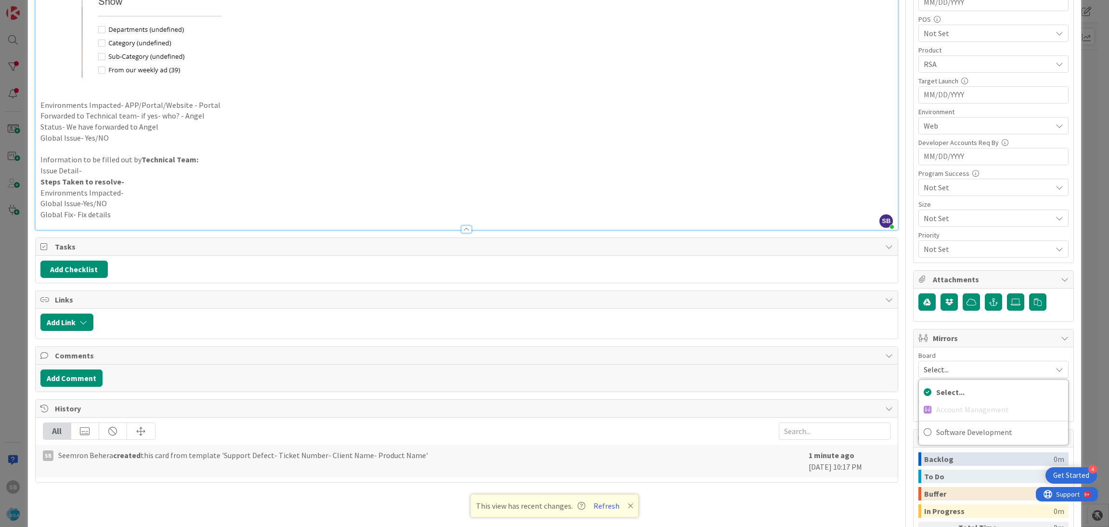
click at [933, 423] on div "Select... Account Management Software Development" at bounding box center [994, 412] width 150 height 66
click at [936, 427] on span "Software Development" at bounding box center [999, 432] width 127 height 14
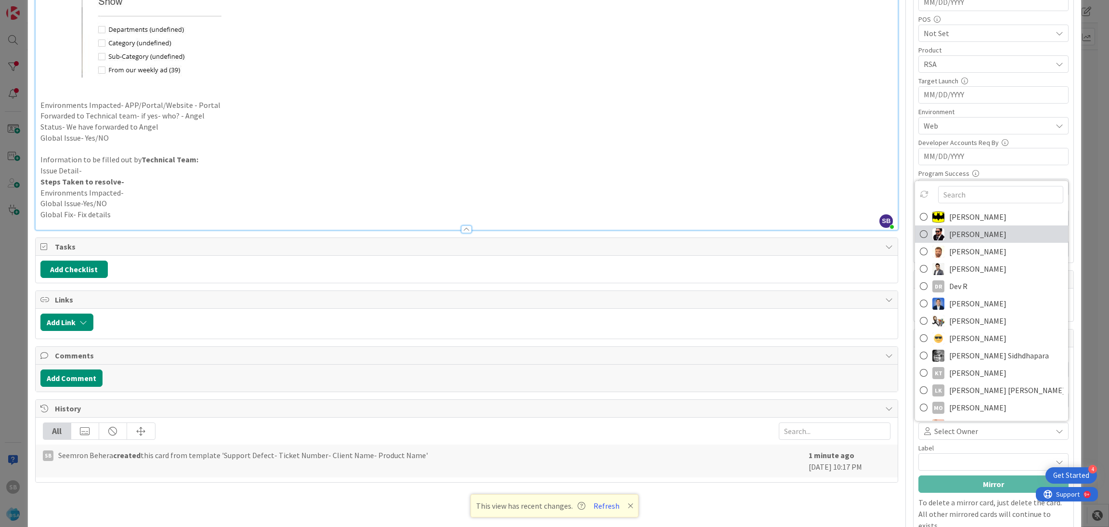
click at [954, 234] on span "[PERSON_NAME]" at bounding box center [977, 234] width 57 height 14
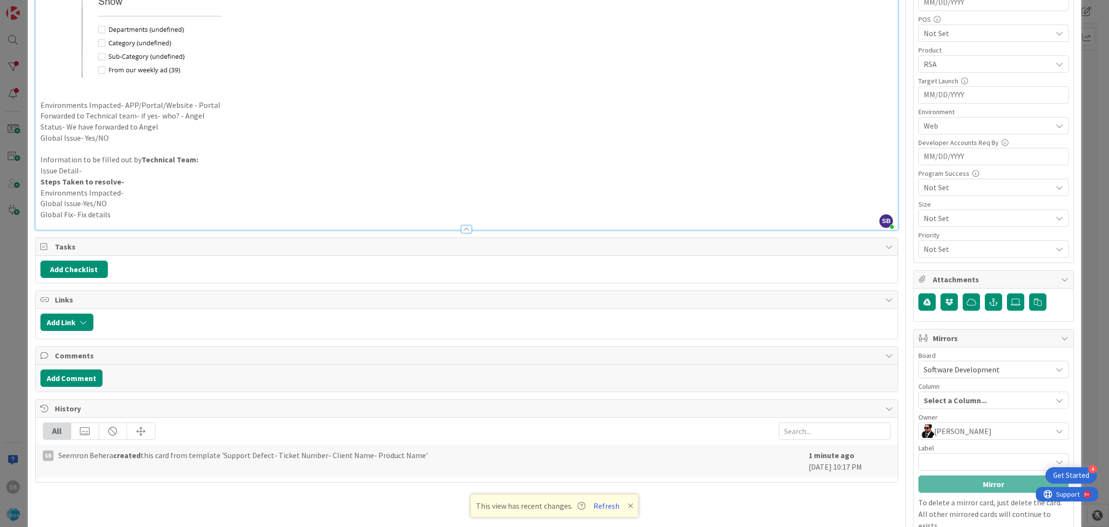
click at [943, 459] on div at bounding box center [994, 461] width 150 height 17
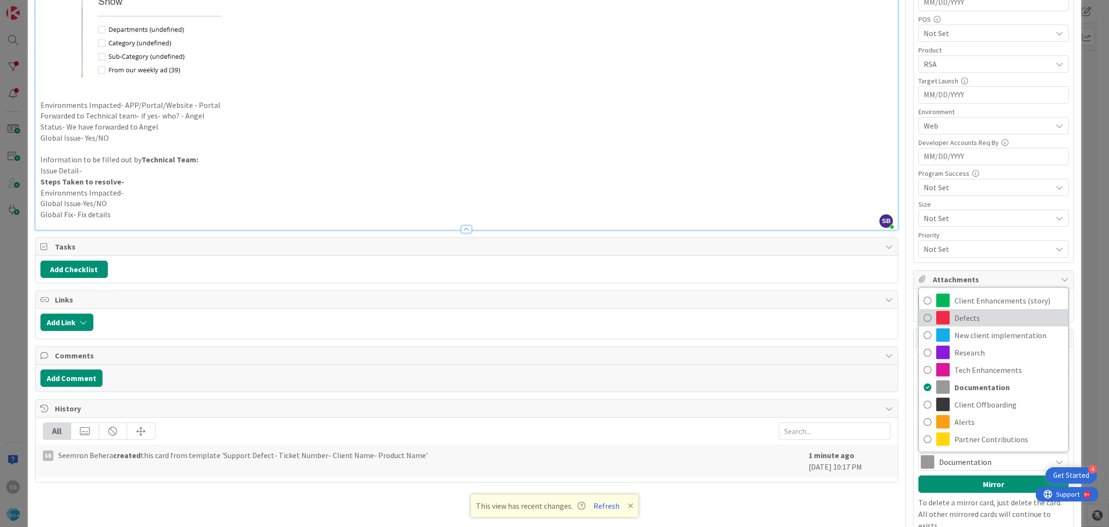
click at [963, 316] on span "Defects" at bounding box center [1009, 318] width 109 height 14
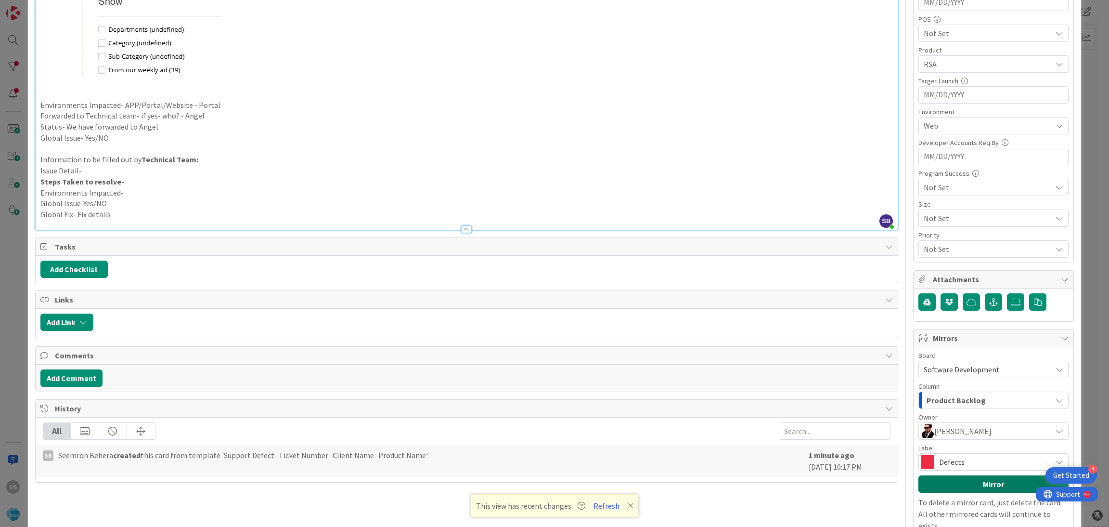
click at [969, 491] on button "Mirror" at bounding box center [994, 483] width 150 height 17
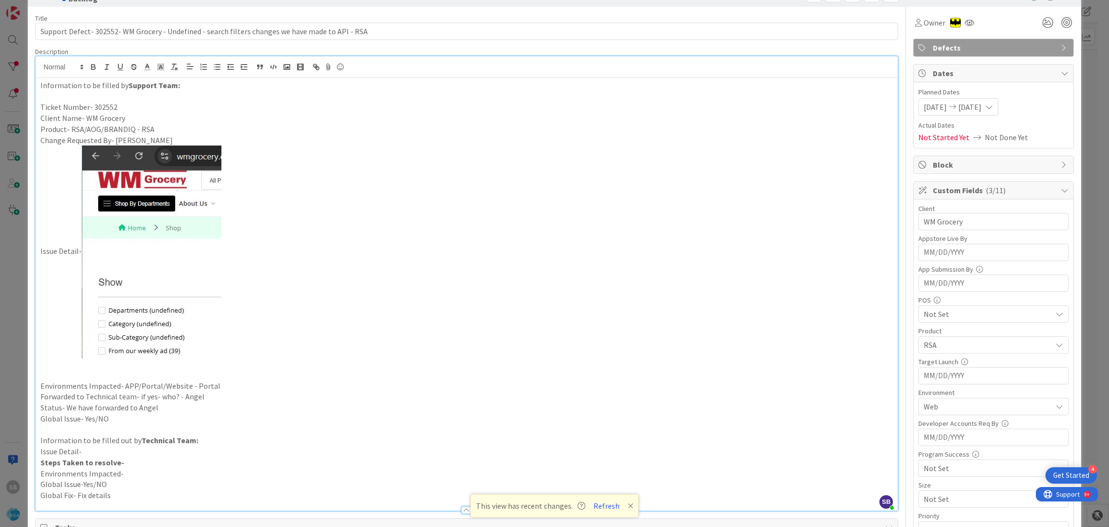
scroll to position [0, 0]
